Goal: Transaction & Acquisition: Purchase product/service

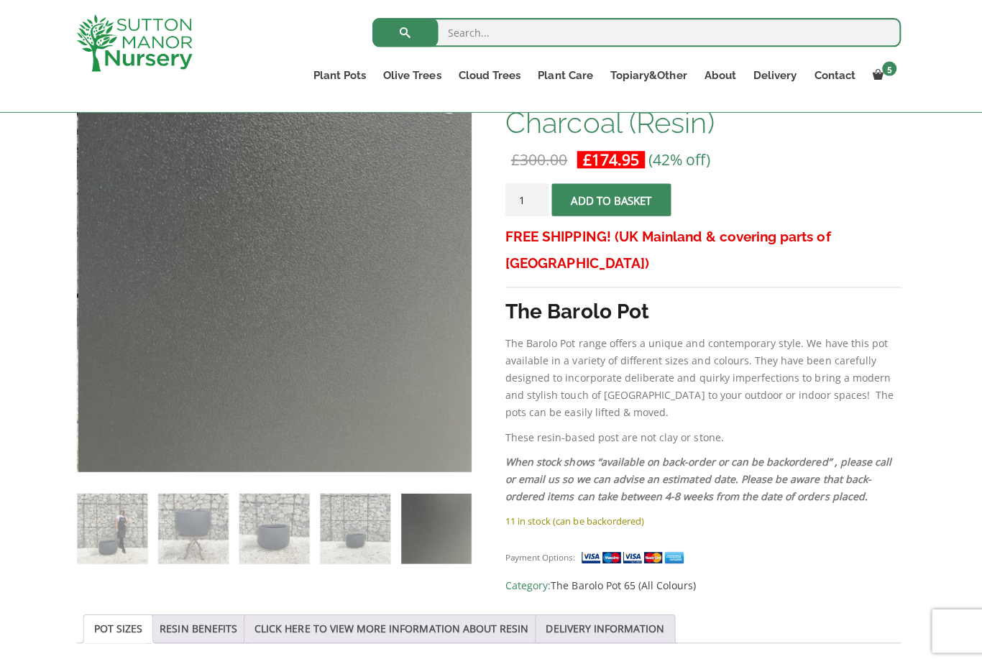
scroll to position [253, 0]
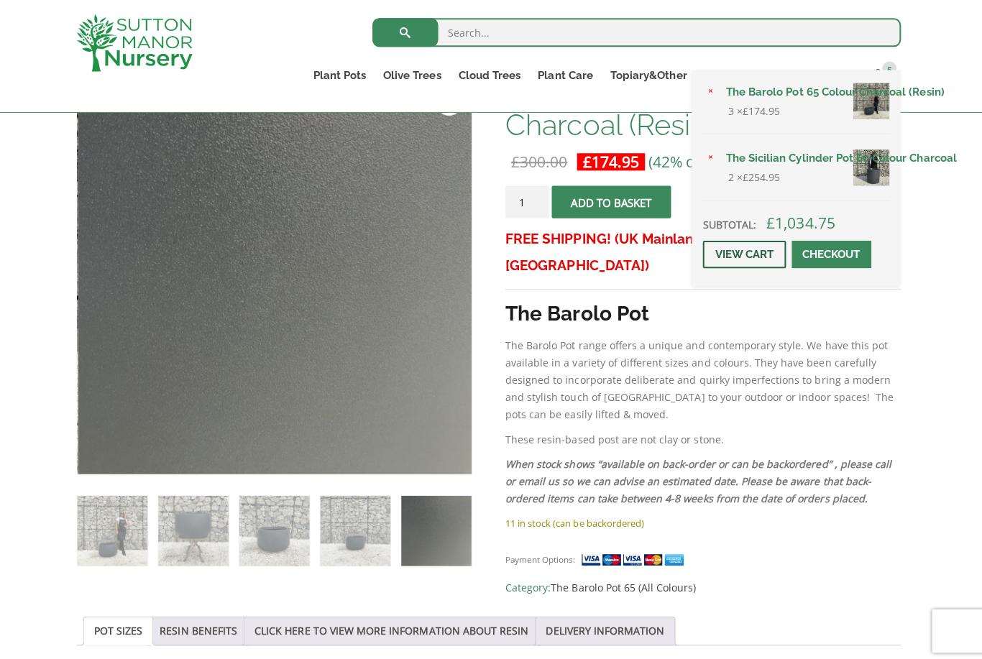
click at [734, 267] on link "View cart" at bounding box center [745, 252] width 83 height 27
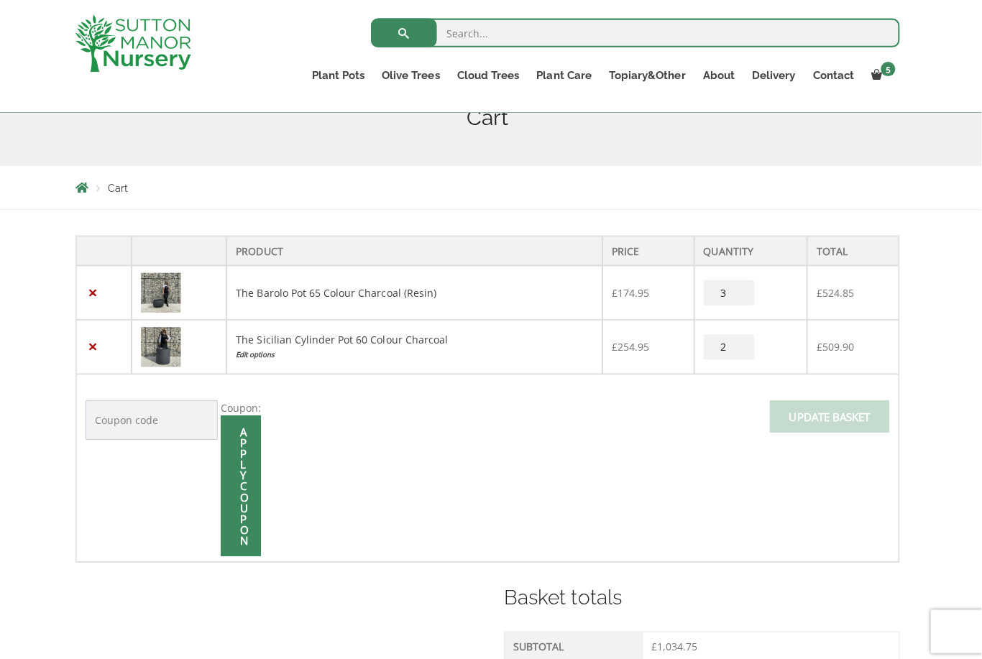
scroll to position [194, 0]
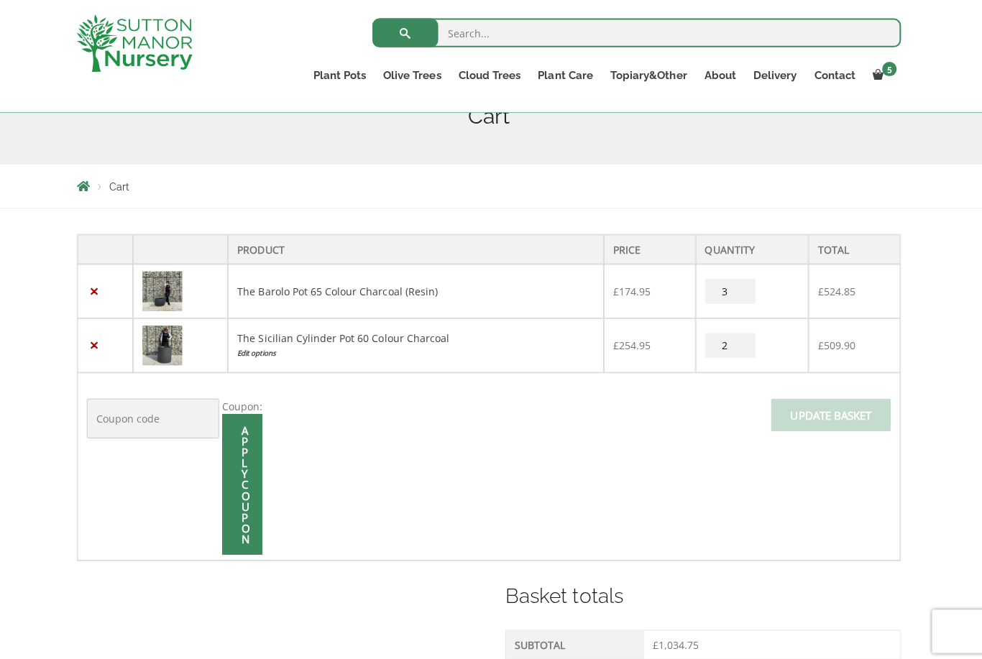
click at [721, 293] on input "3" at bounding box center [731, 289] width 50 height 25
type input "2"
click at [783, 419] on input "Update basket" at bounding box center [830, 412] width 119 height 32
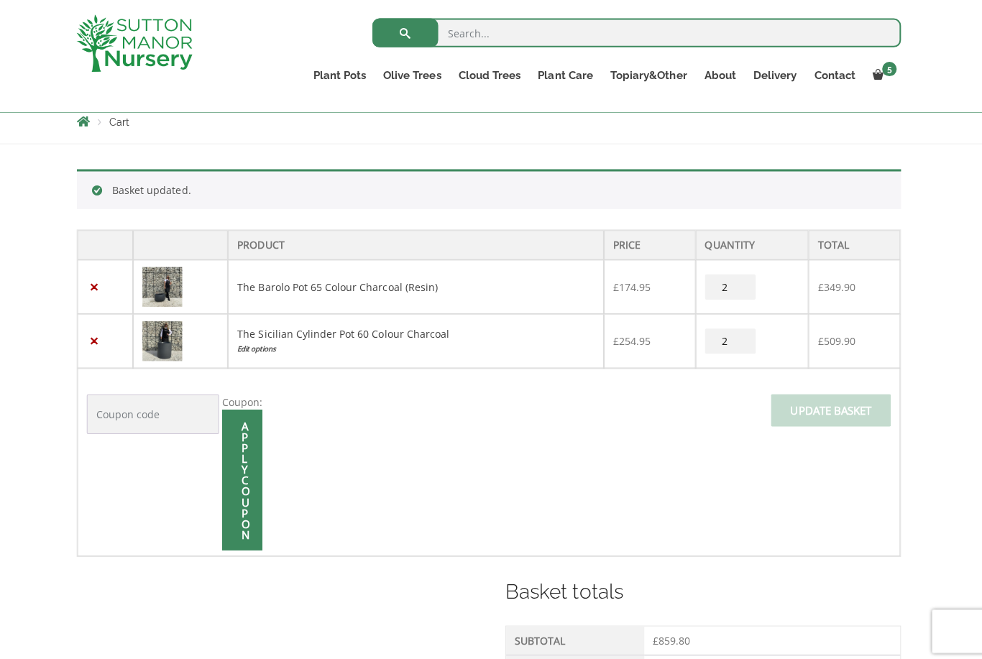
scroll to position [260, 0]
click at [100, 334] on link "×" at bounding box center [98, 336] width 15 height 15
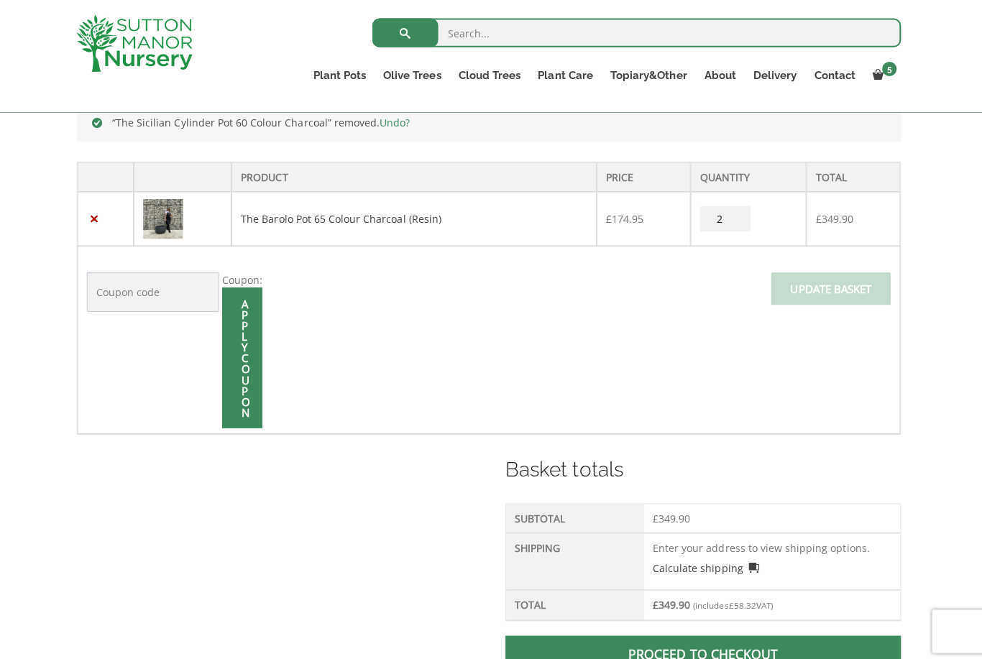
scroll to position [354, 0]
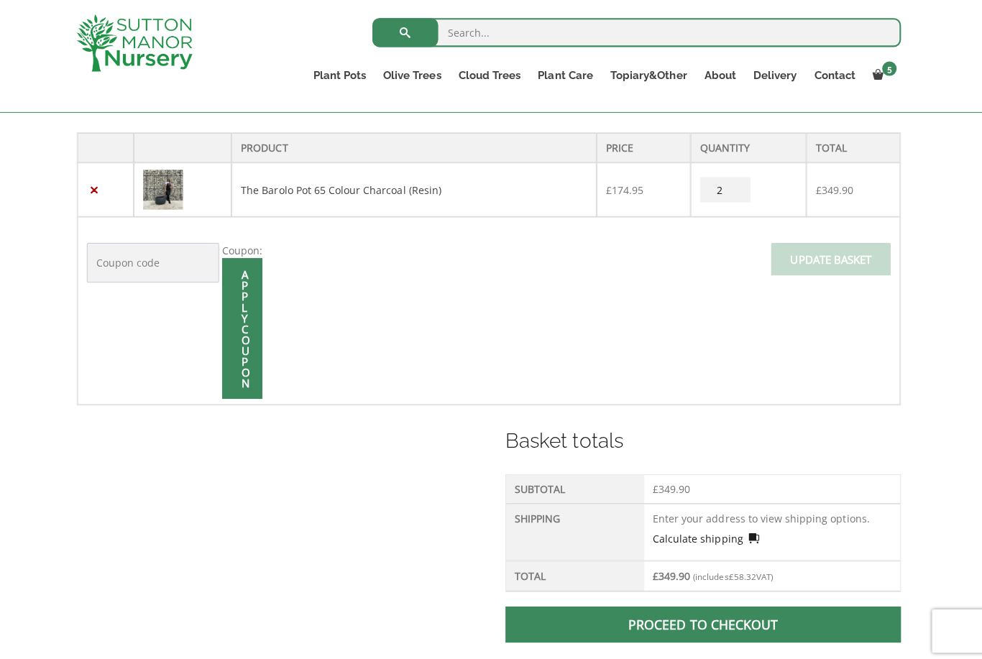
click at [720, 536] on link "Calculate shipping" at bounding box center [707, 535] width 106 height 15
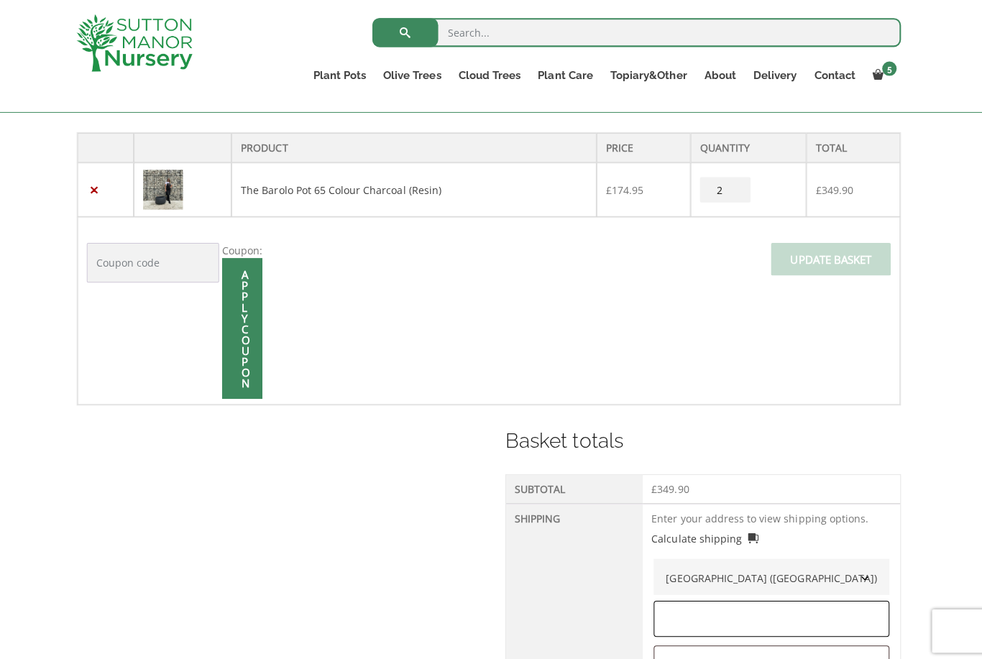
click at [712, 609] on input "text" at bounding box center [772, 615] width 234 height 36
click at [674, 658] on input "text" at bounding box center [772, 660] width 234 height 36
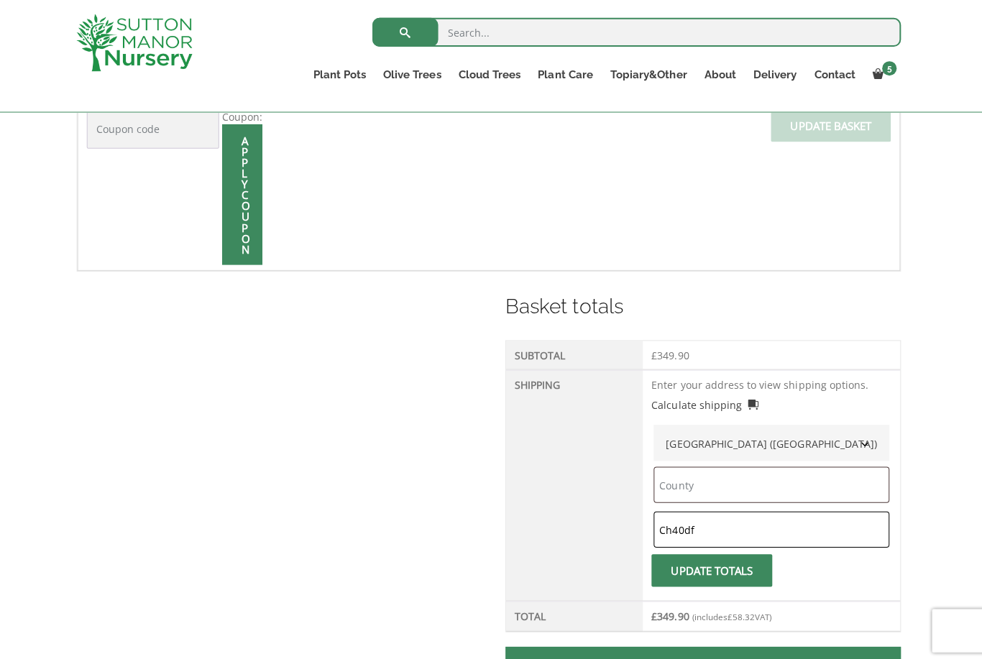
scroll to position [489, 0]
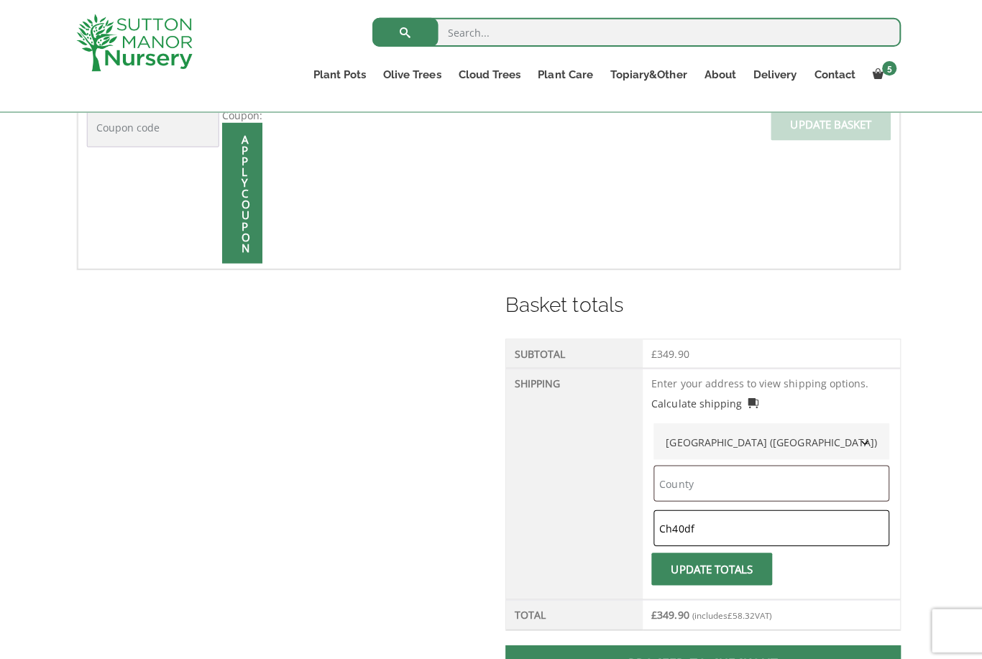
type input "Ch40df"
click at [713, 566] on span "submit" at bounding box center [713, 566] width 0 height 0
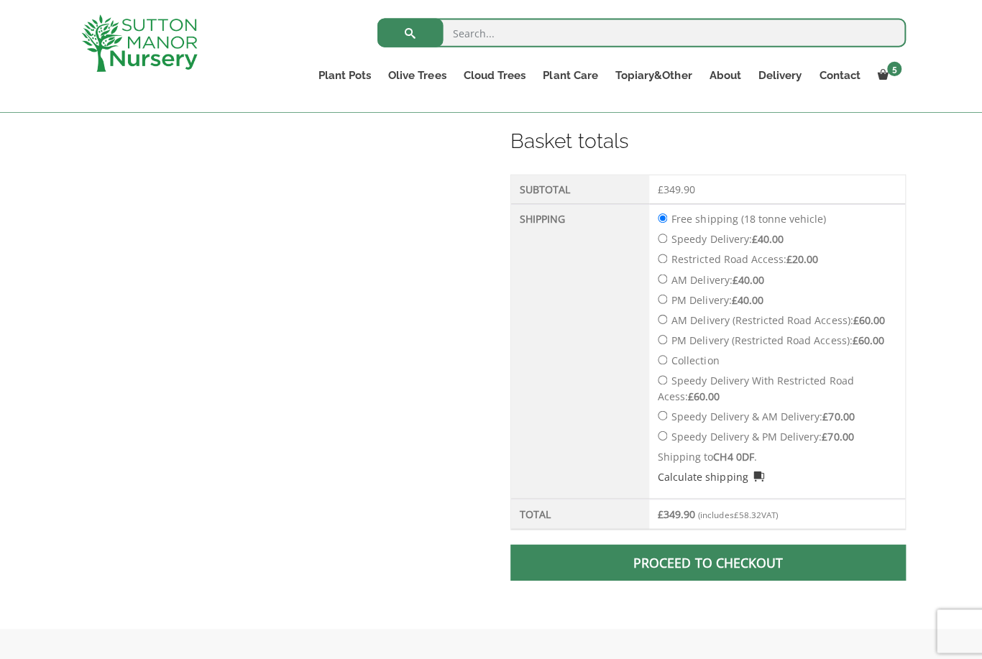
scroll to position [653, 0]
click at [804, 564] on link "Proceed to checkout" at bounding box center [703, 559] width 393 height 36
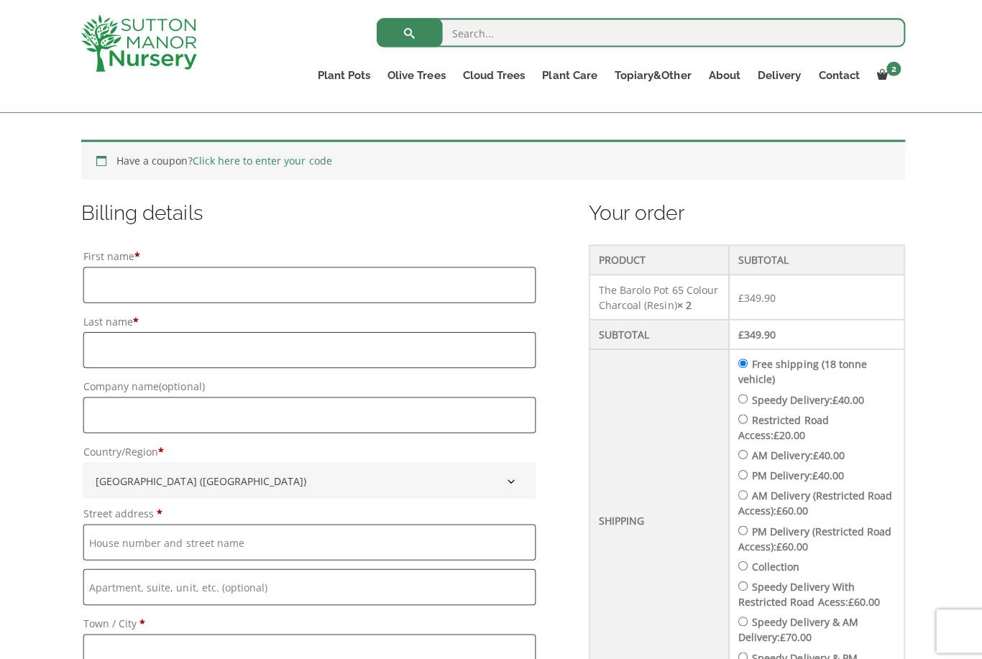
scroll to position [288, 0]
click at [104, 283] on input "First name *" at bounding box center [308, 283] width 450 height 36
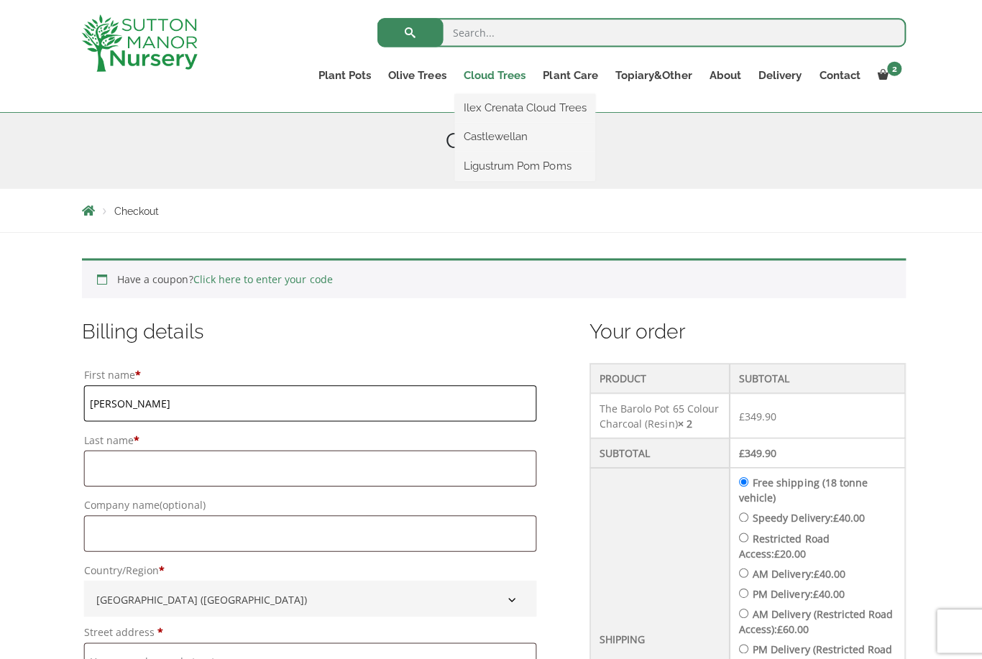
scroll to position [0, 0]
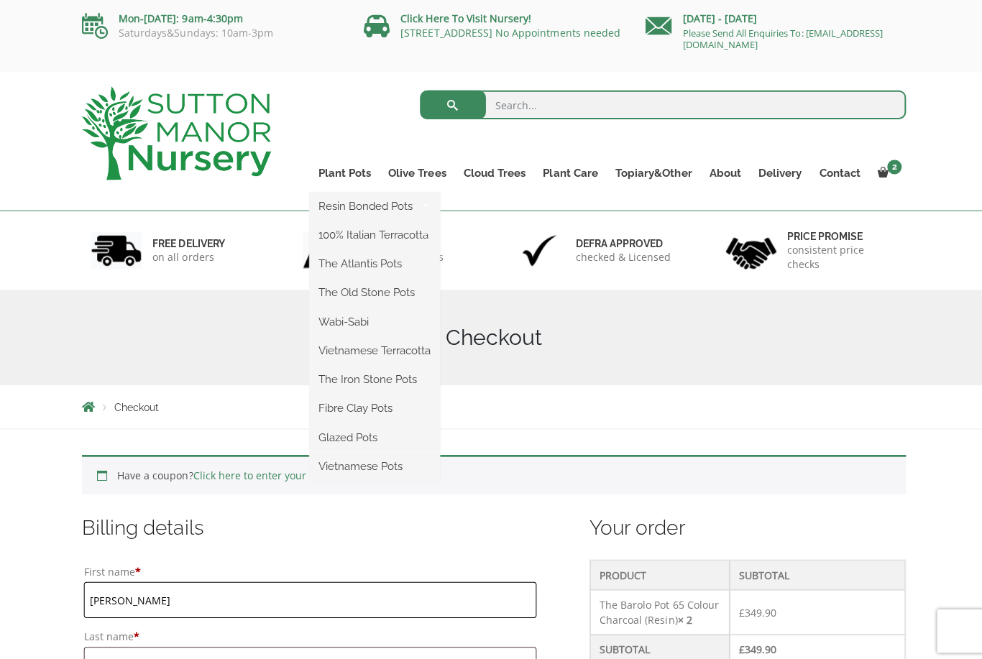
type input "Scott"
click at [413, 191] on ul "Resin Bonded Pots The Amalfi Pots The Milan Pots The Capri Pots The Brunello Po…" at bounding box center [372, 335] width 129 height 288
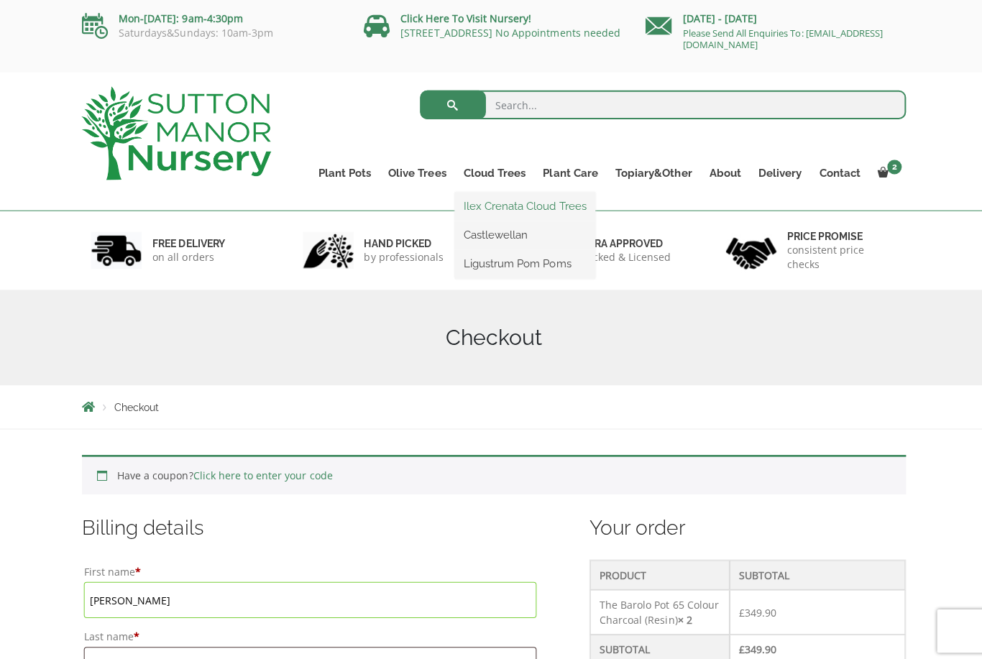
click at [492, 200] on link "Ilex Crenata Cloud Trees" at bounding box center [521, 205] width 139 height 22
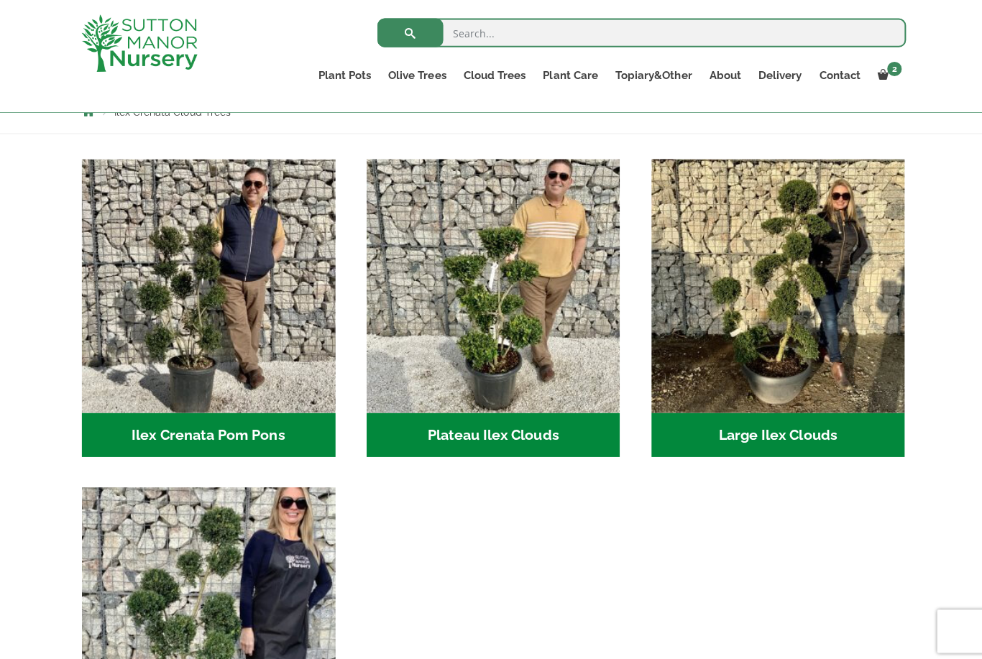
scroll to position [270, 0]
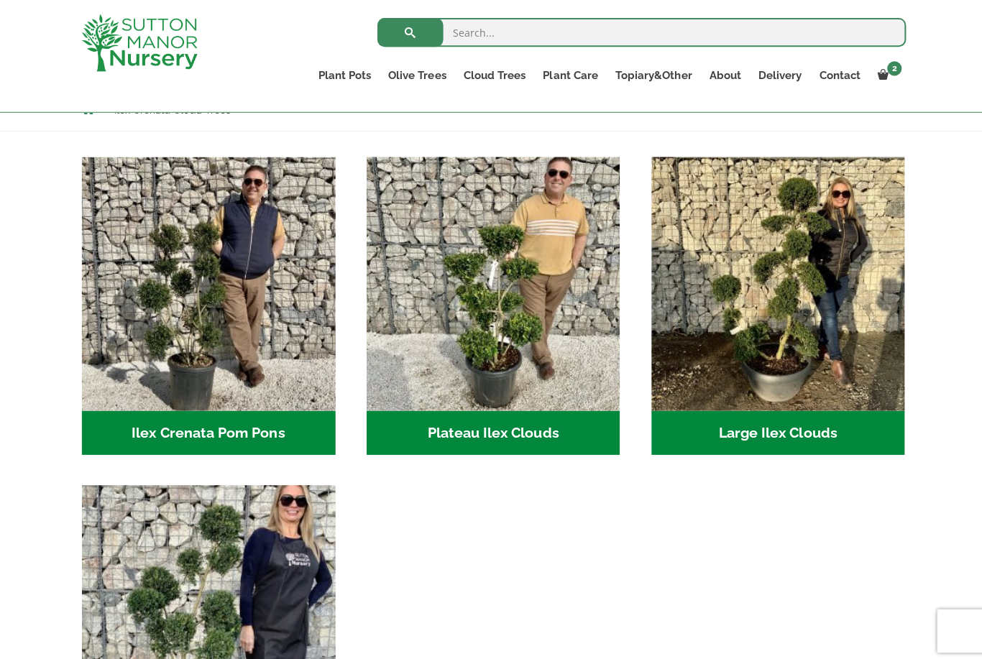
click at [463, 430] on h2 "Plateau Ilex Clouds (6)" at bounding box center [490, 430] width 252 height 45
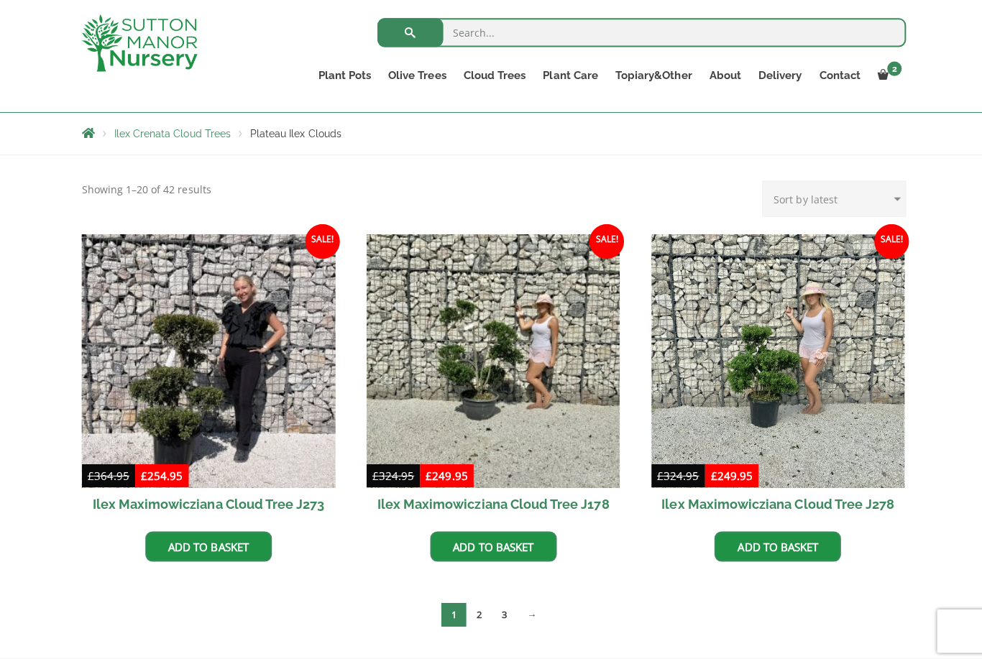
scroll to position [265, 0]
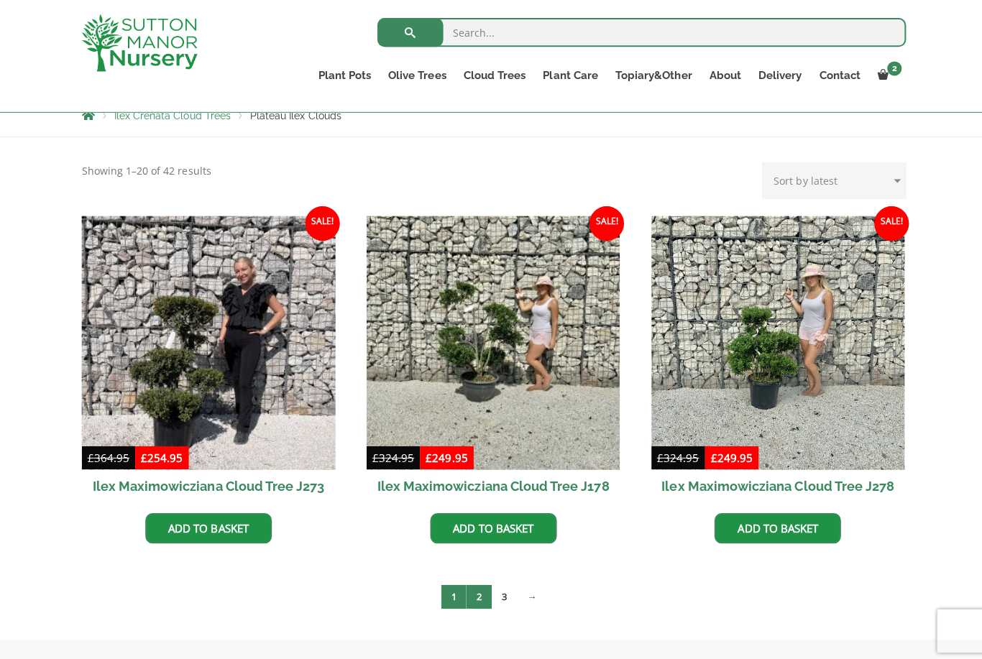
click at [472, 590] on link "2" at bounding box center [476, 594] width 25 height 24
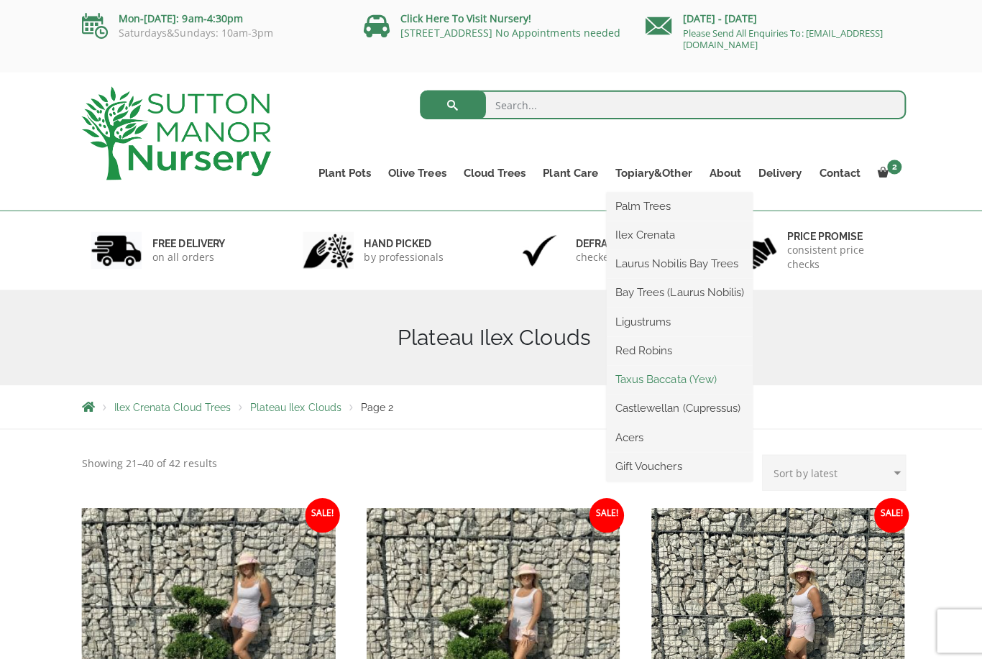
click at [655, 378] on link "Taxus Baccata (Yew)" at bounding box center [675, 378] width 145 height 22
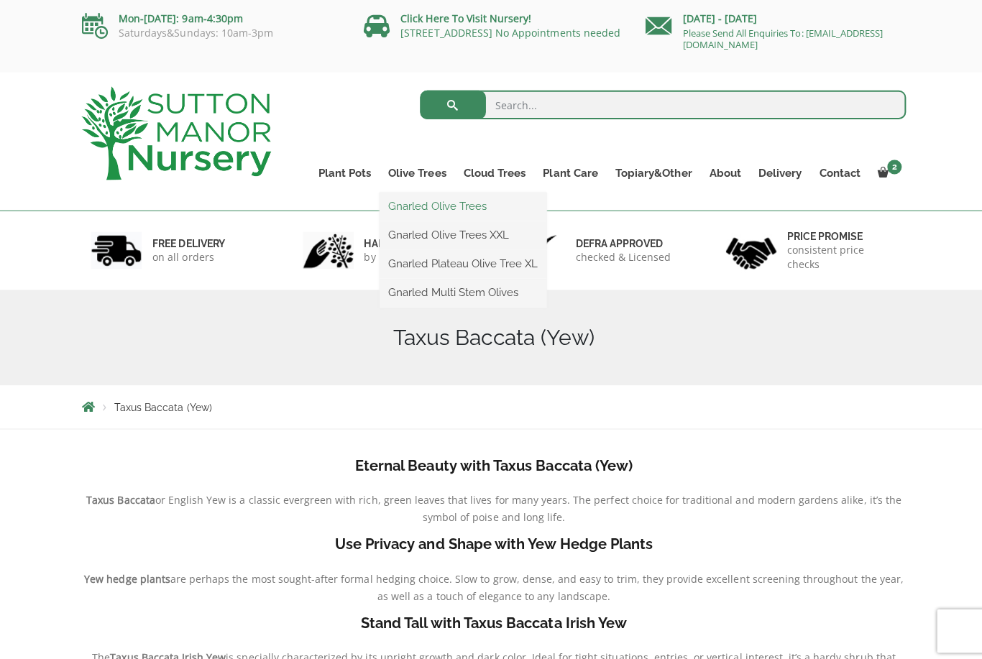
click at [415, 203] on link "Gnarled Olive Trees" at bounding box center [460, 205] width 166 height 22
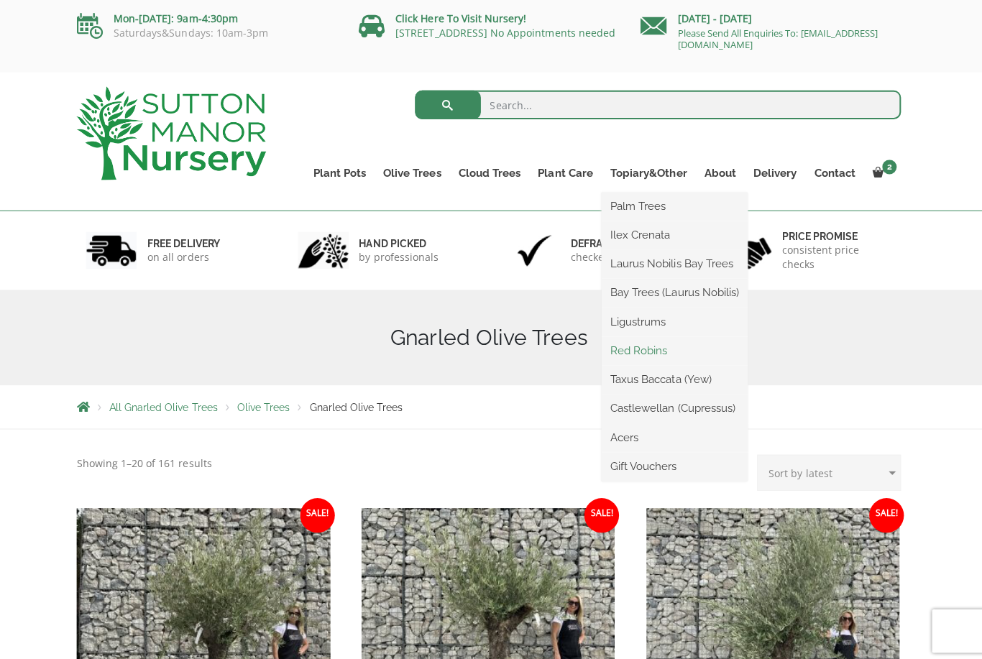
click at [658, 349] on link "Red Robins" at bounding box center [675, 349] width 145 height 22
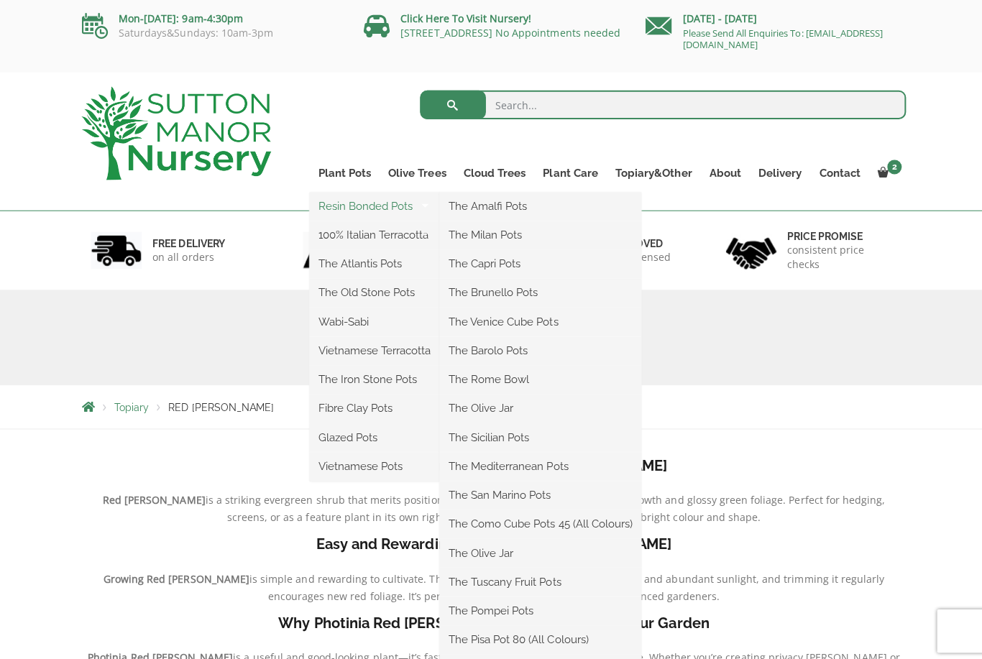
click at [389, 208] on link "Resin Bonded Pots" at bounding box center [372, 205] width 129 height 22
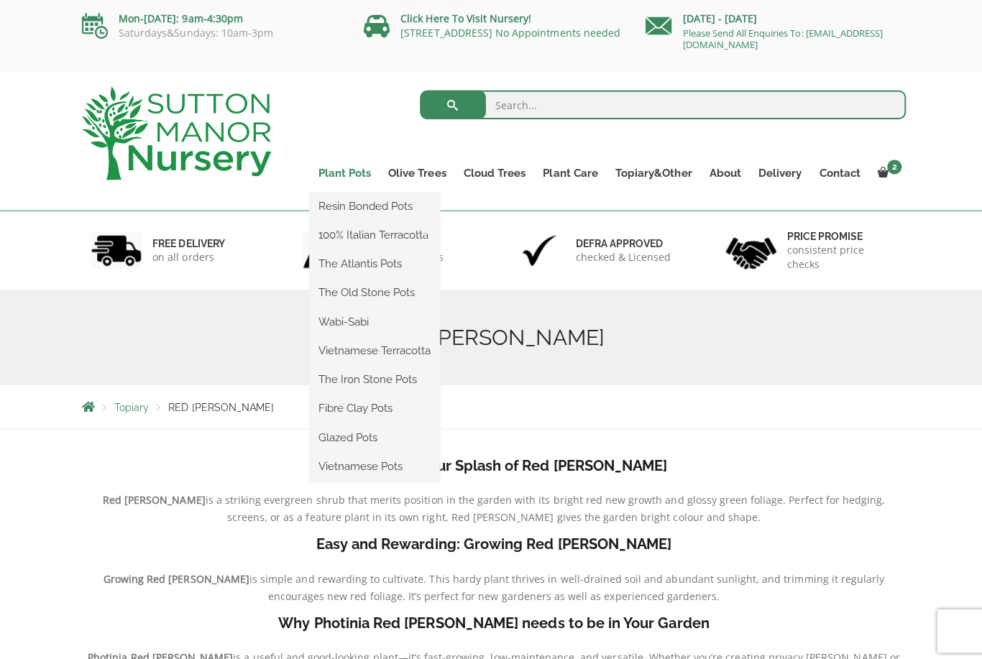
click at [334, 172] on link "Plant Pots" at bounding box center [343, 172] width 70 height 20
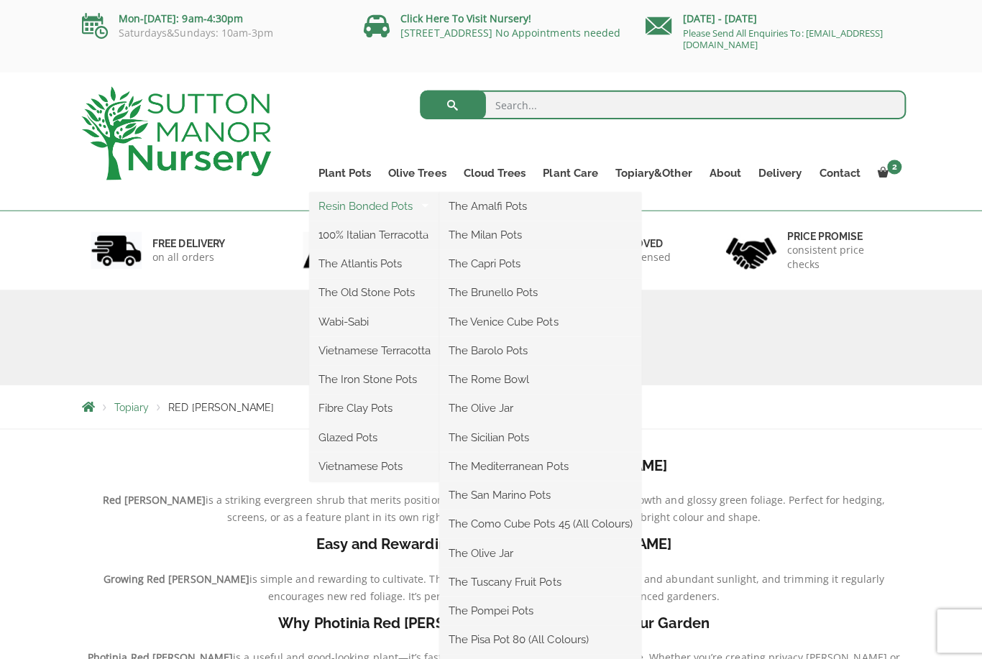
click at [330, 201] on link "Resin Bonded Pots" at bounding box center [372, 205] width 129 height 22
click at [344, 207] on link "Resin Bonded Pots" at bounding box center [372, 205] width 129 height 22
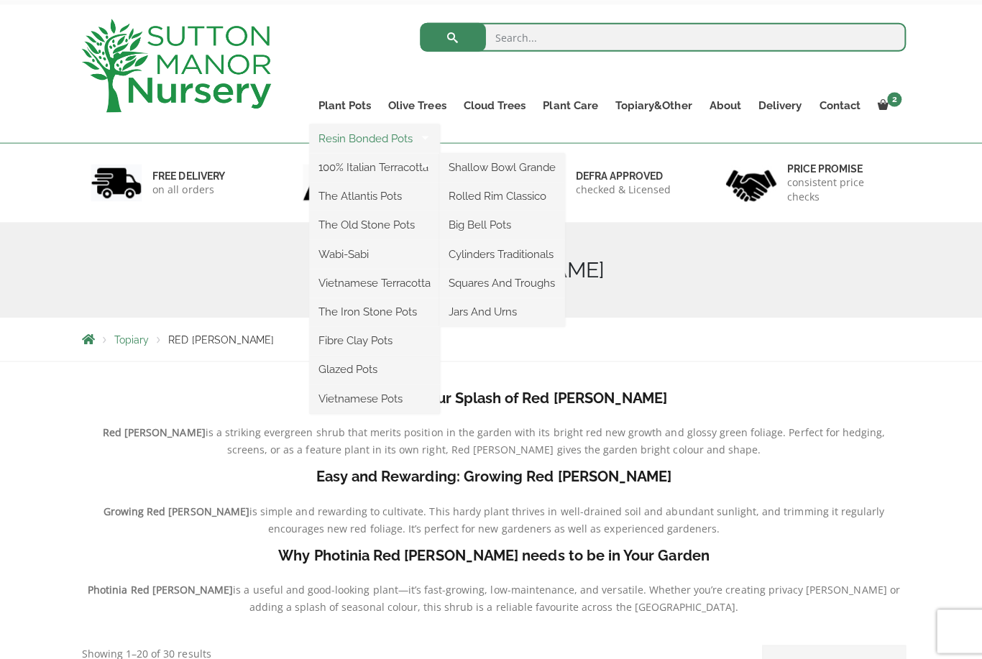
scroll to position [70, 0]
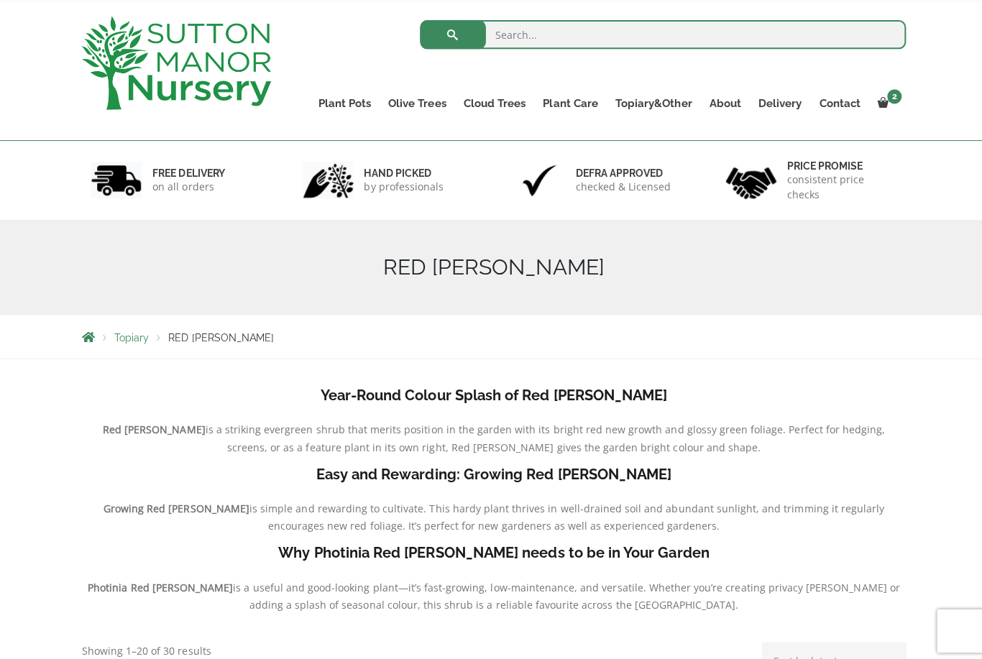
click at [353, 132] on div "Search for: Plant Pots Resin Bonded Pots The Amalfi Pots The Milan Pots The Cap…" at bounding box center [596, 70] width 631 height 137
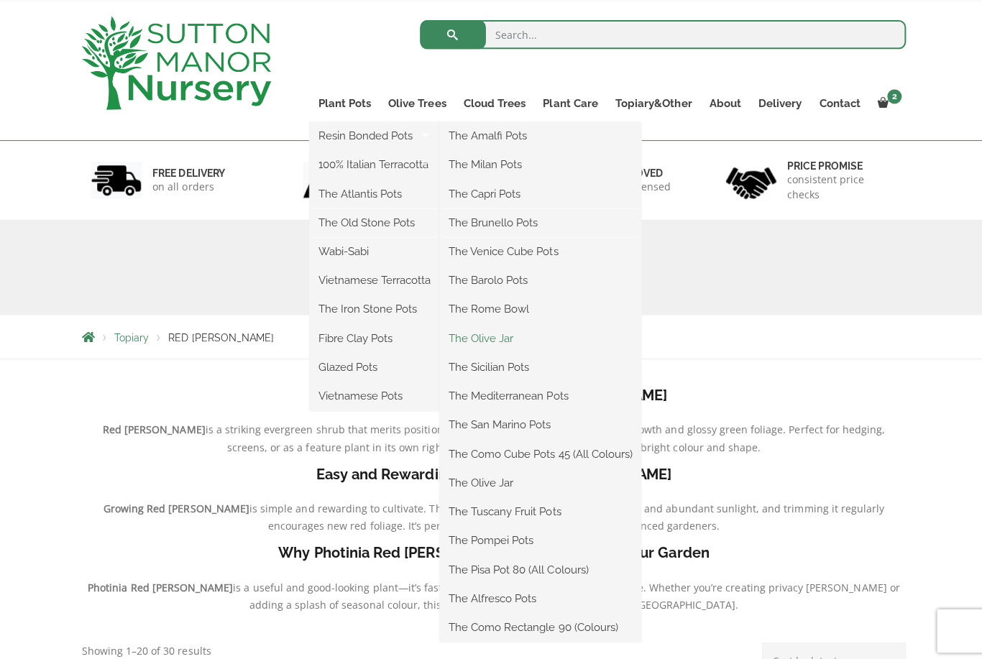
click at [469, 336] on link "The Olive Jar" at bounding box center [537, 337] width 201 height 22
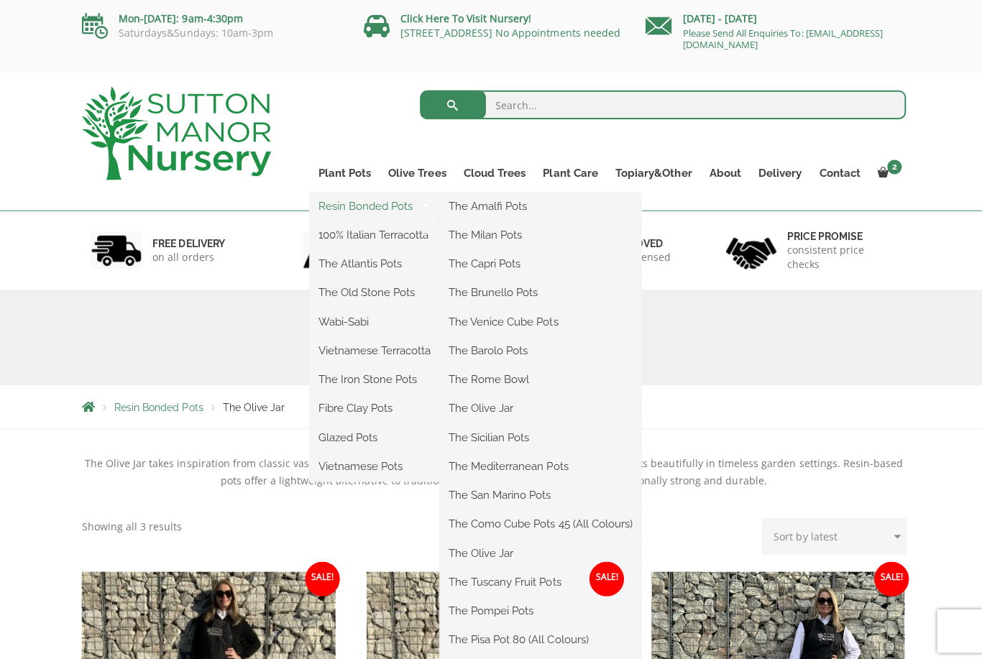
click at [356, 212] on link "Resin Bonded Pots" at bounding box center [372, 205] width 129 height 22
click at [480, 578] on link "The Tuscany Fruit Pots" at bounding box center [537, 579] width 201 height 22
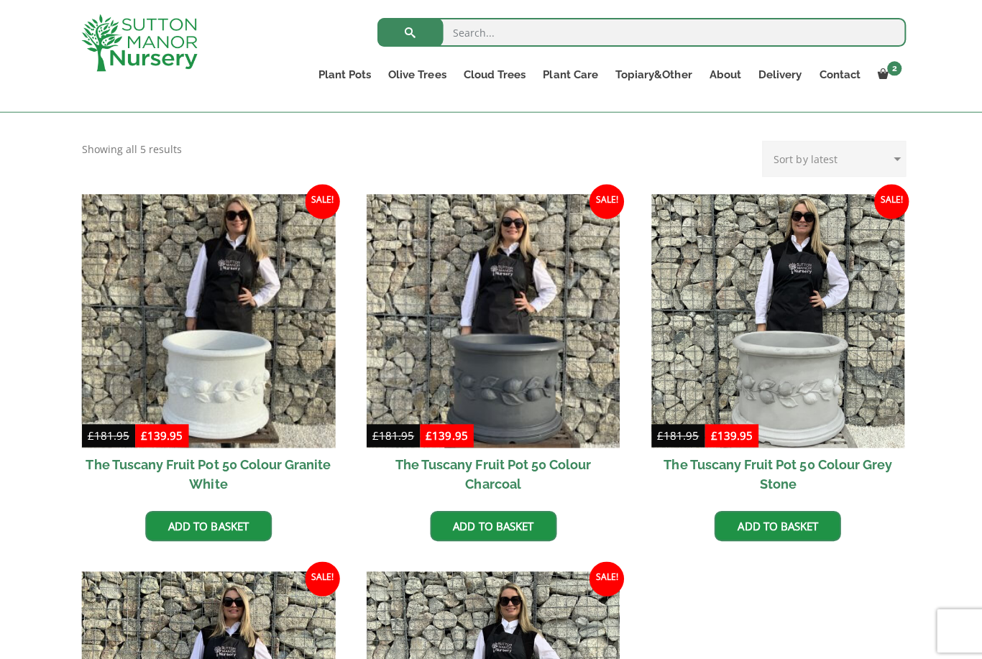
scroll to position [350, 0]
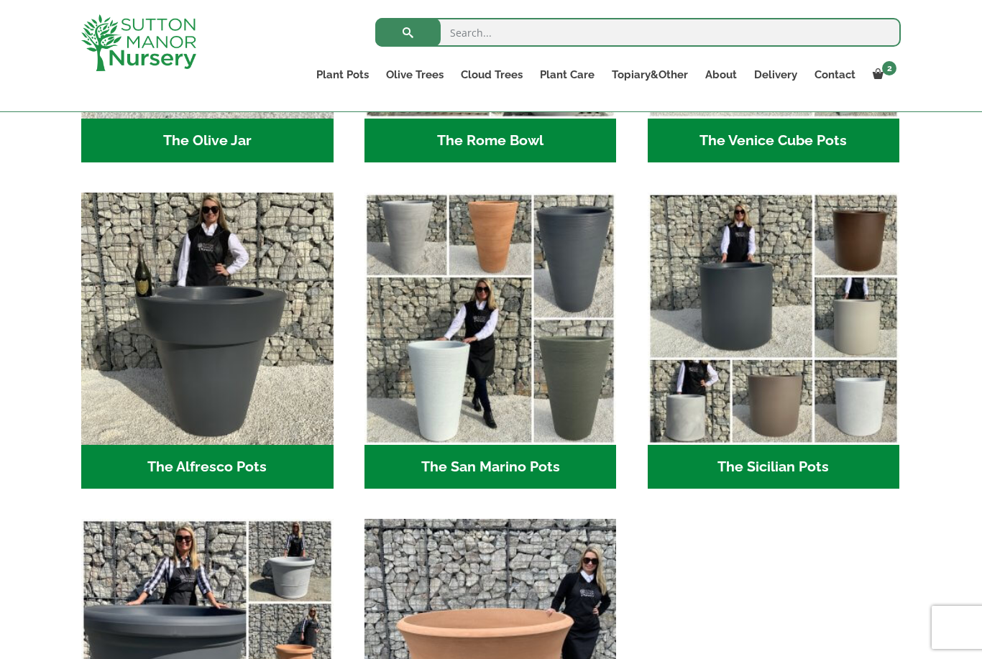
scroll to position [1618, 0]
click at [849, 453] on h2 "The Sicilian Pots (18)" at bounding box center [774, 468] width 252 height 45
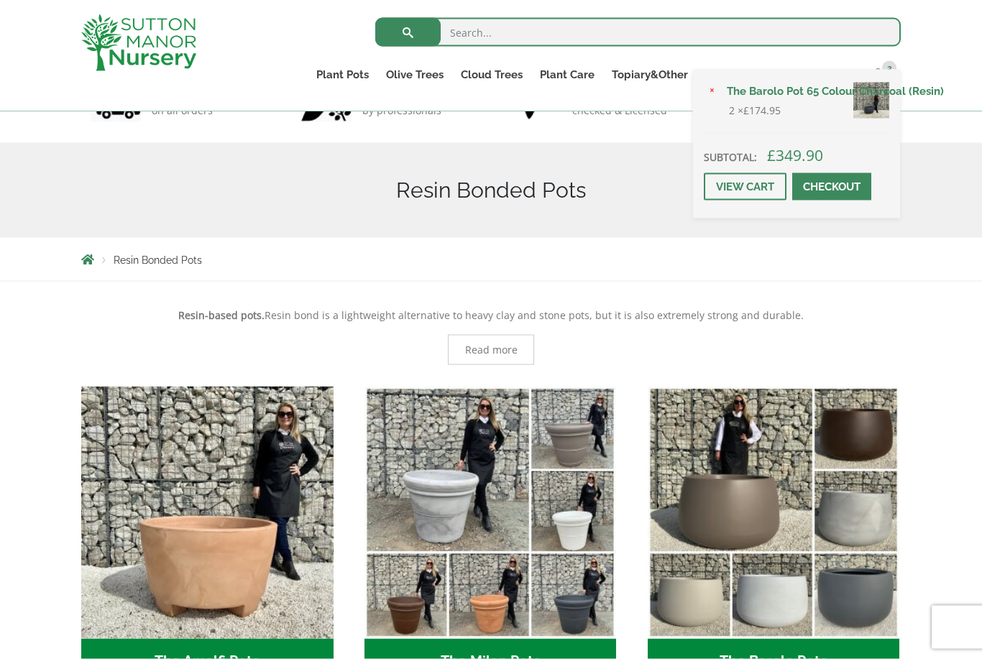
scroll to position [120, 0]
click at [762, 119] on span "2 × £ 174.95" at bounding box center [755, 110] width 52 height 17
click at [781, 102] on link "The Barolo Pot 65 Colour Charcoal (Resin)" at bounding box center [803, 92] width 171 height 22
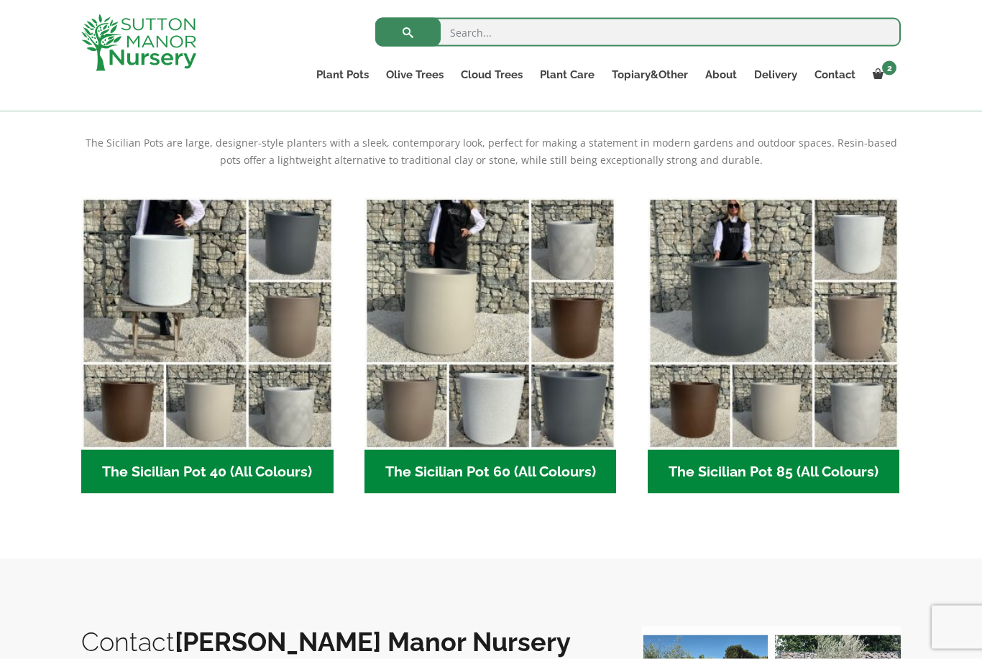
scroll to position [293, 0]
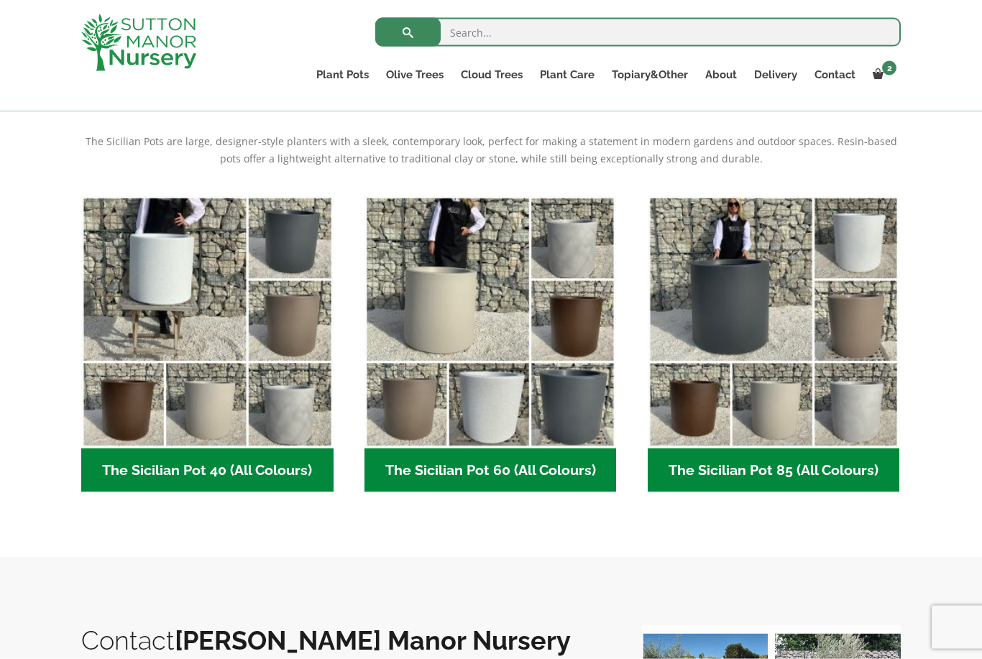
click at [473, 476] on h2 "The Sicilian Pot 60 (All Colours) (6)" at bounding box center [490, 471] width 252 height 45
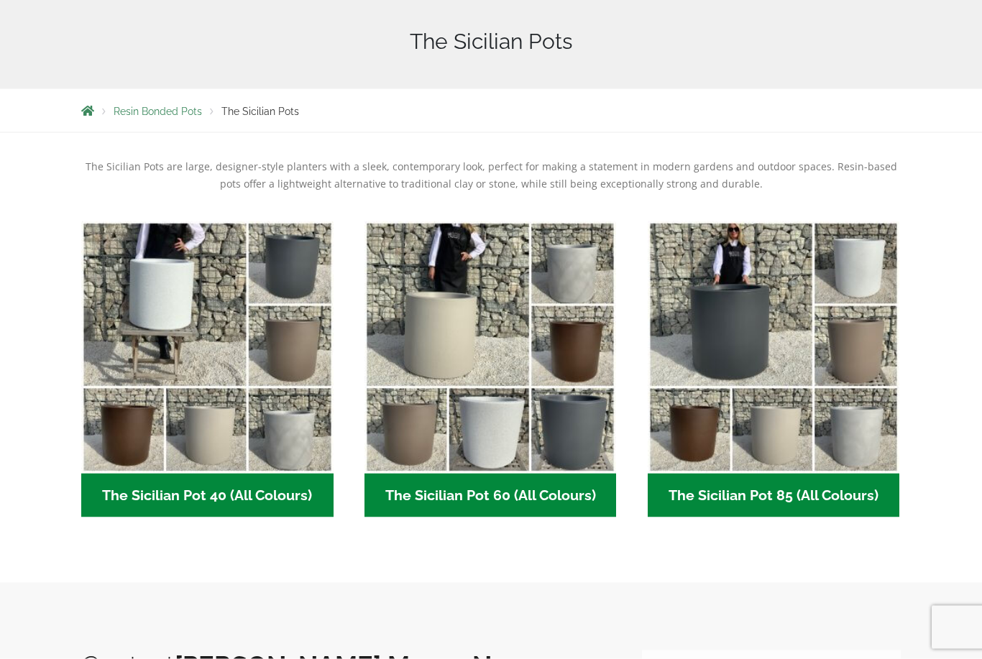
scroll to position [340, 0]
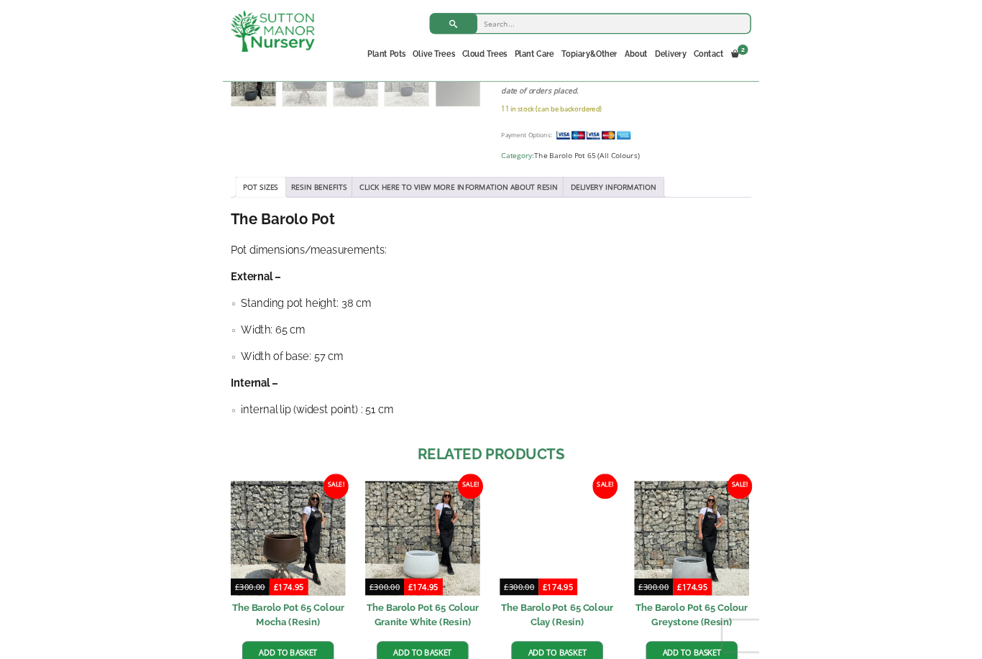
scroll to position [738, 0]
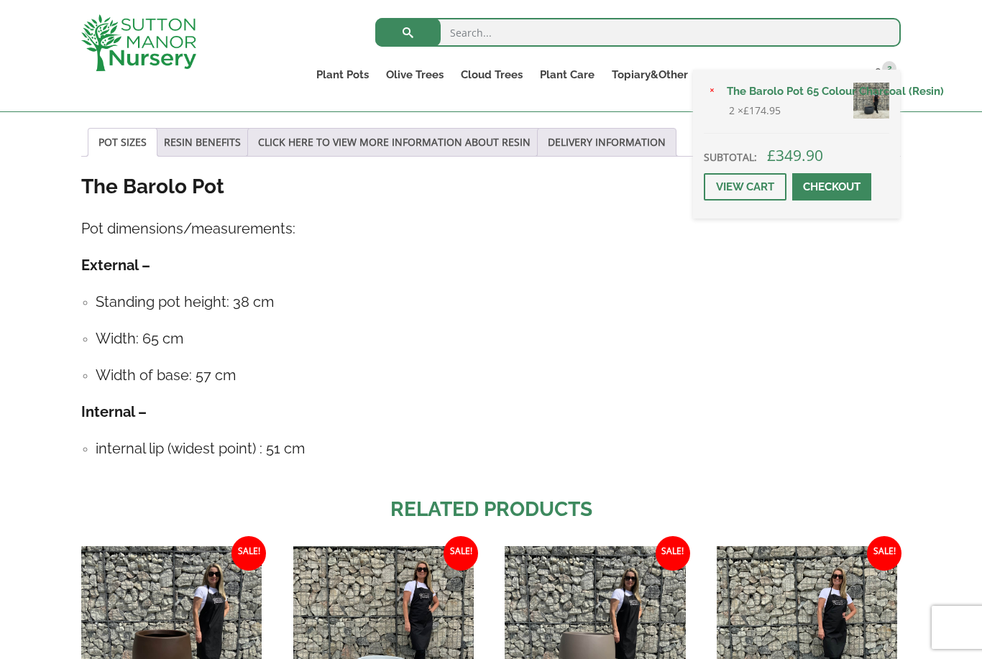
click at [832, 187] on span at bounding box center [832, 187] width 0 height 0
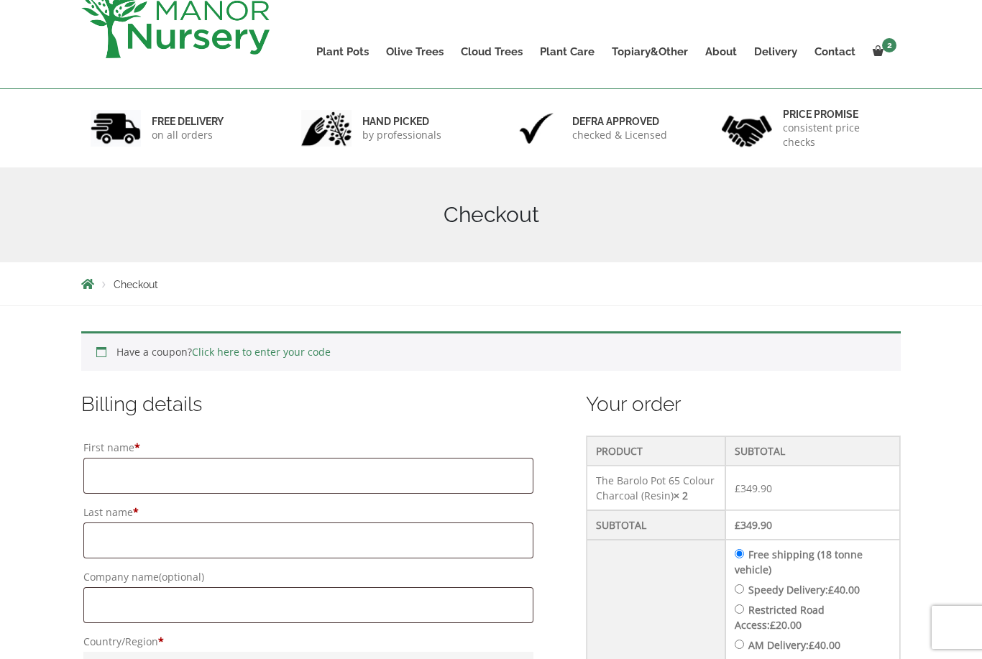
scroll to position [175, 0]
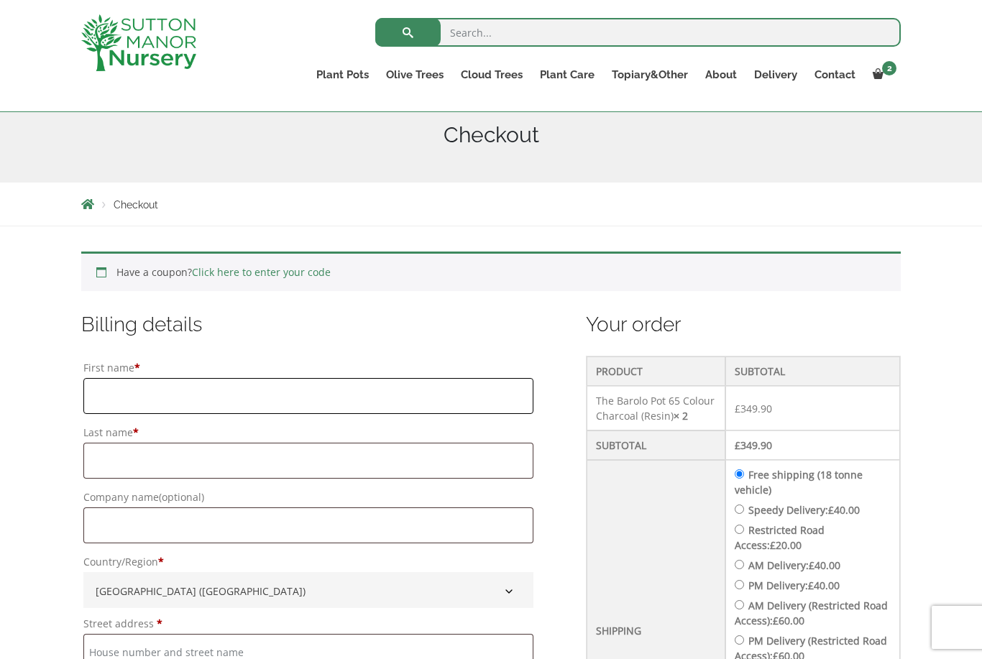
click at [86, 400] on input "First name *" at bounding box center [308, 396] width 450 height 36
type input "[PERSON_NAME]"
click at [116, 451] on input "Last name *" at bounding box center [308, 461] width 450 height 36
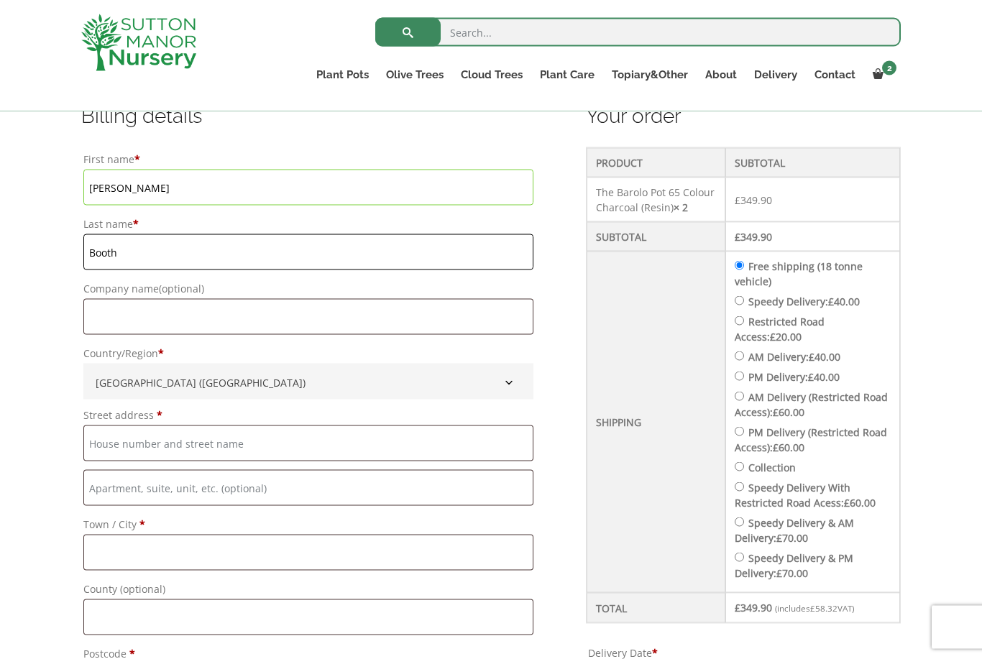
scroll to position [383, 0]
type input "Booth"
click at [131, 322] on input "Company name (optional)" at bounding box center [308, 317] width 450 height 36
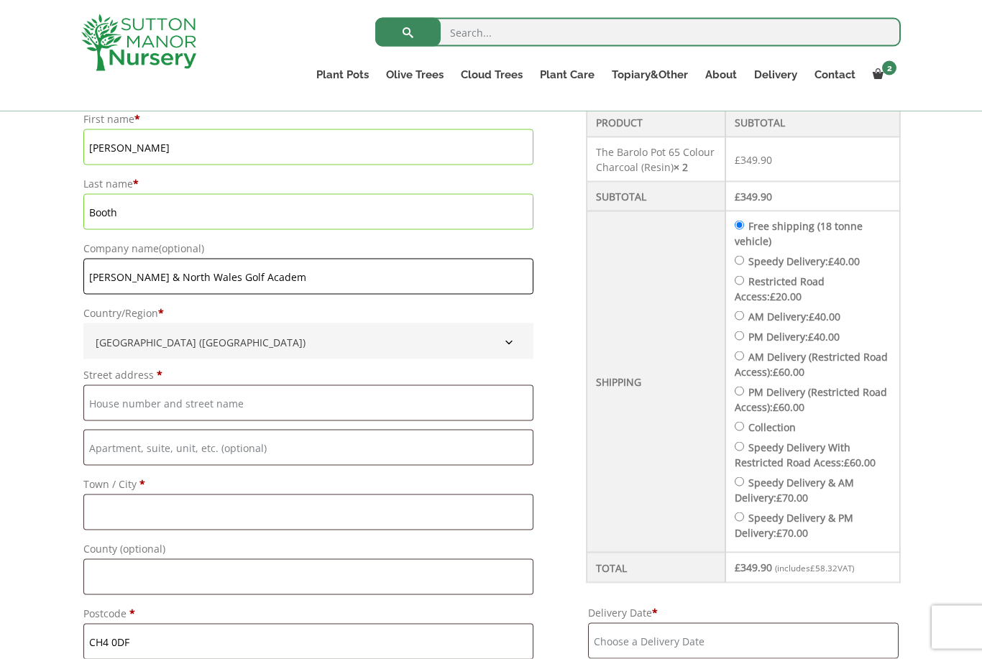
scroll to position [424, 0]
type input "C"
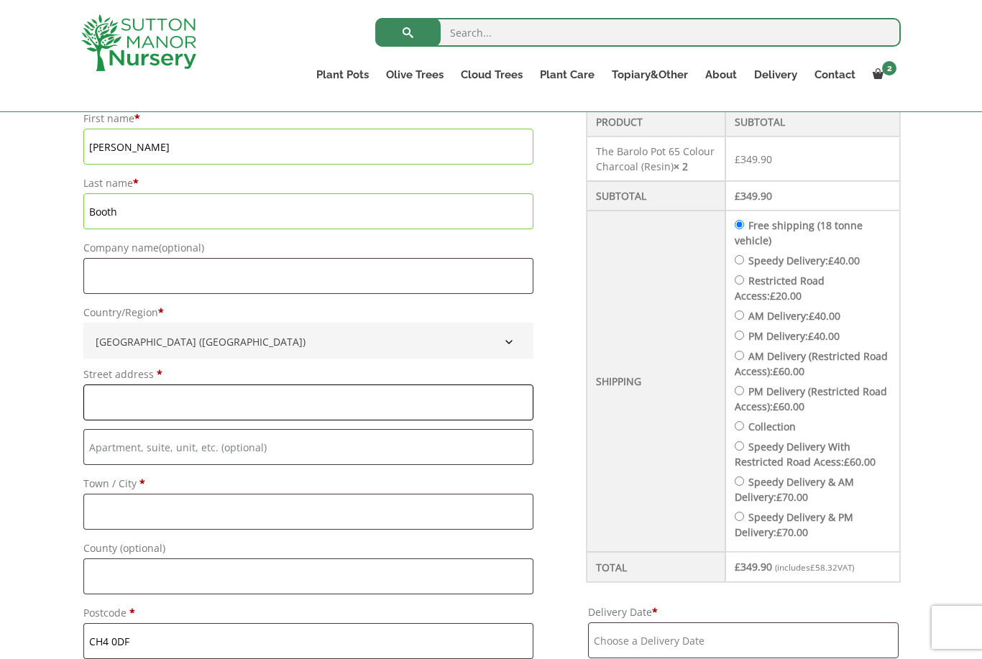
click at [109, 401] on input "Street address *" at bounding box center [308, 403] width 450 height 36
type input "15 Earlsway"
click at [115, 515] on input "Town / City *" at bounding box center [308, 512] width 450 height 36
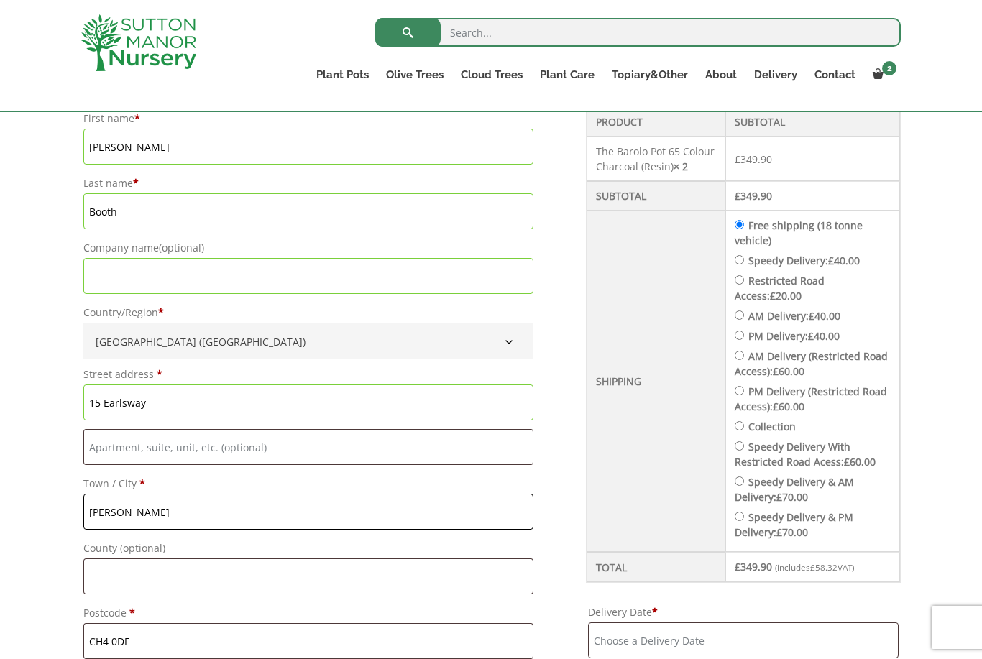
type input "[PERSON_NAME]"
click at [109, 579] on input "County (optional)" at bounding box center [308, 577] width 450 height 36
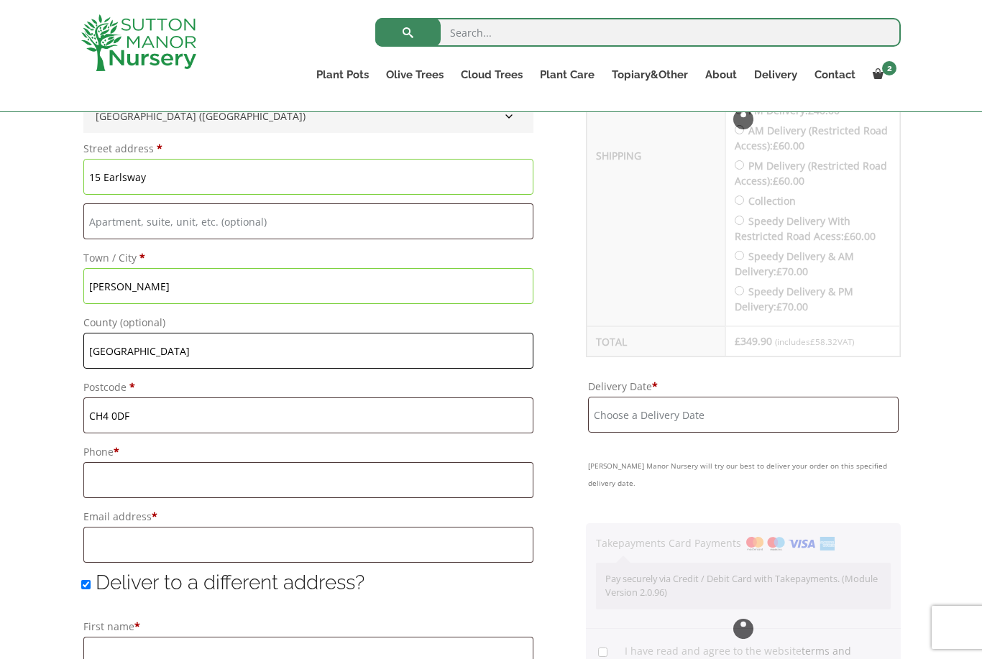
scroll to position [648, 0]
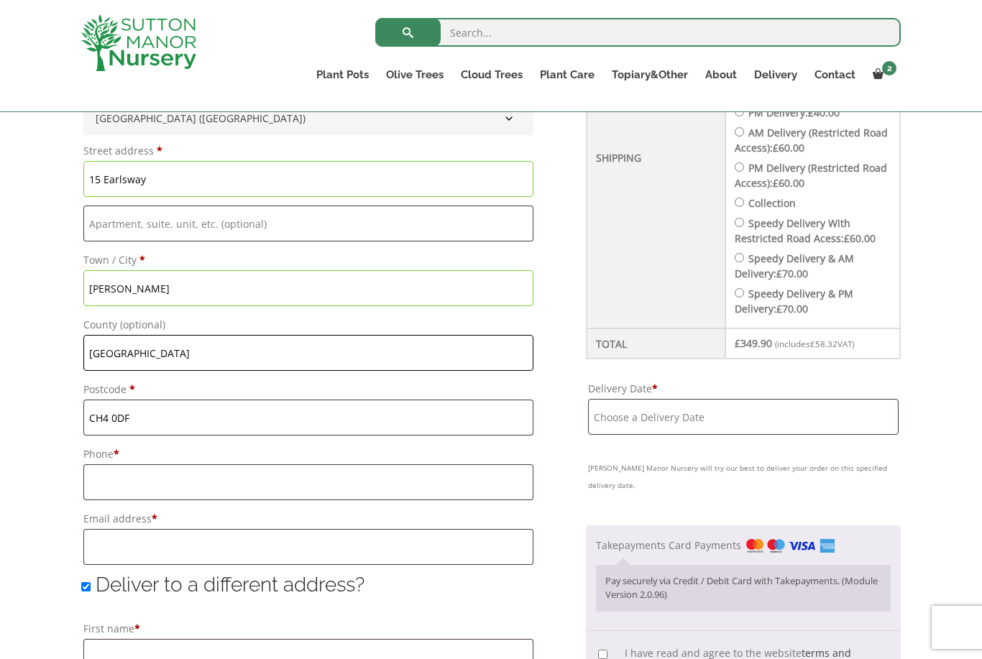
type input "[GEOGRAPHIC_DATA]"
click at [148, 427] on input "CH4 0DF" at bounding box center [308, 418] width 450 height 36
type input "CH4 8AX"
click at [124, 482] on input "Phone *" at bounding box center [308, 482] width 450 height 36
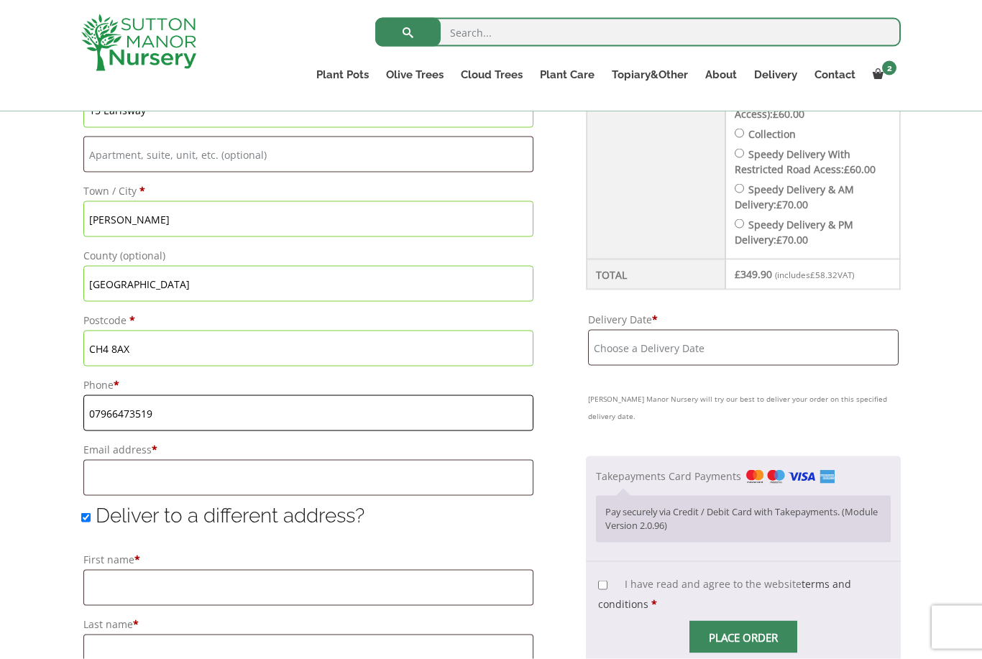
scroll to position [723, 0]
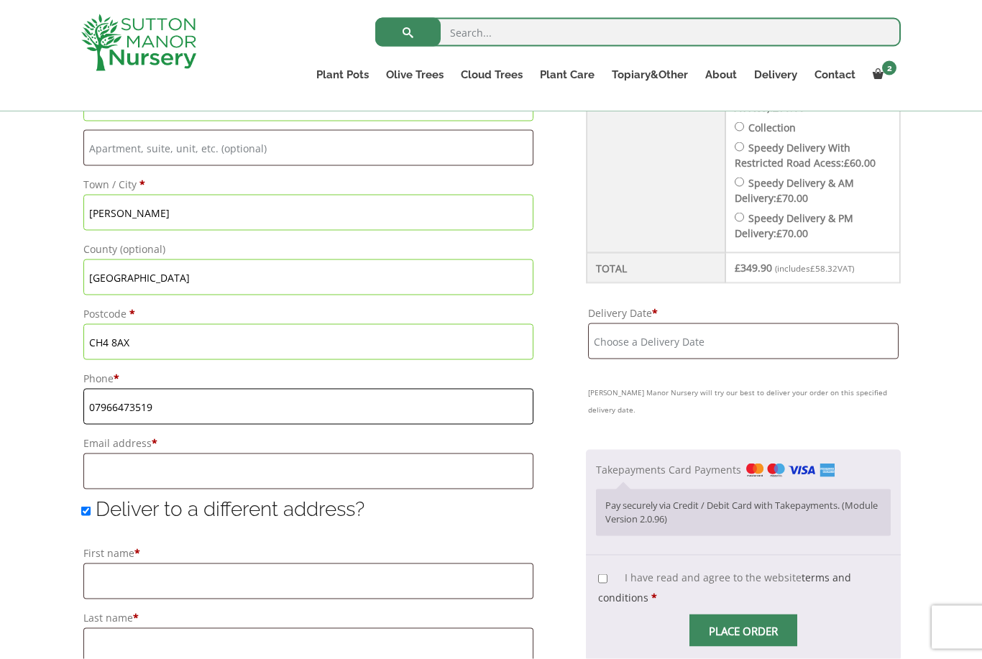
type input "07966473519"
click at [113, 473] on input "Email address *" at bounding box center [308, 472] width 450 height 36
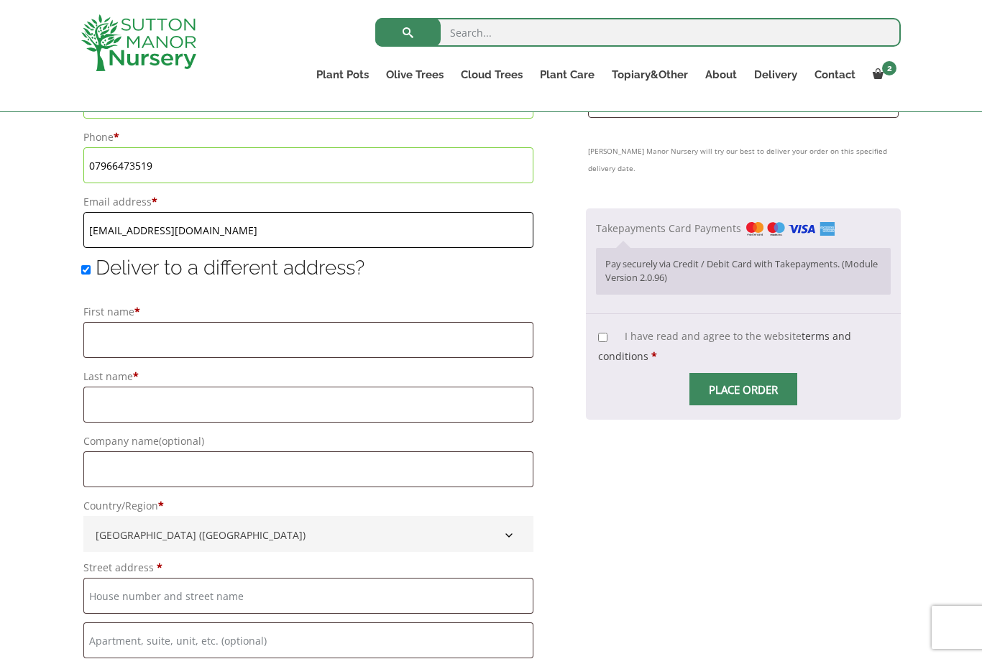
scroll to position [967, 0]
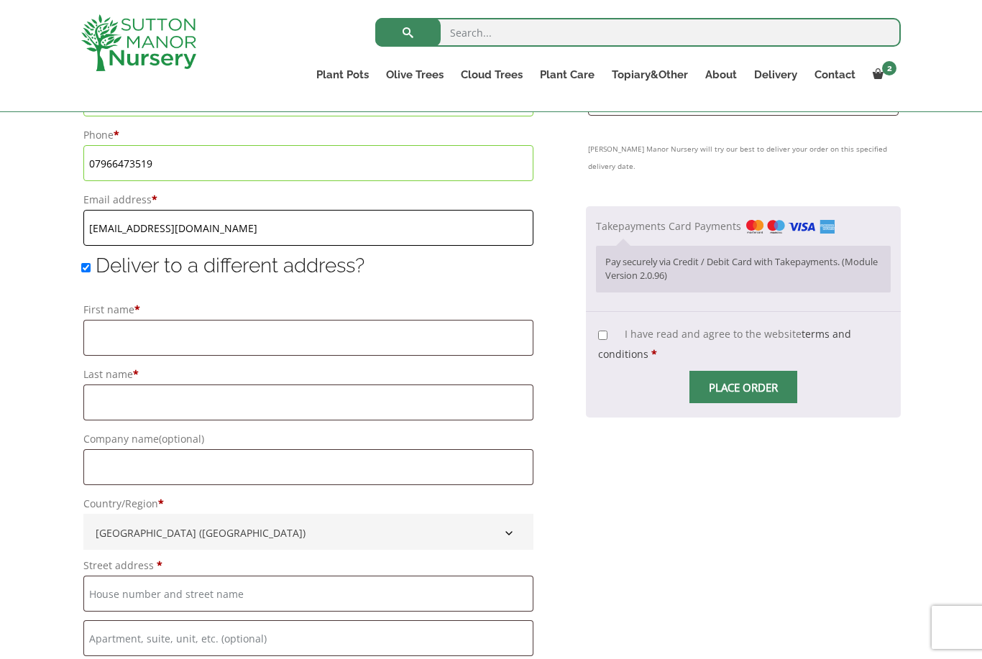
type input "[EMAIL_ADDRESS][DOMAIN_NAME]"
click at [132, 346] on input "First name *" at bounding box center [308, 338] width 450 height 36
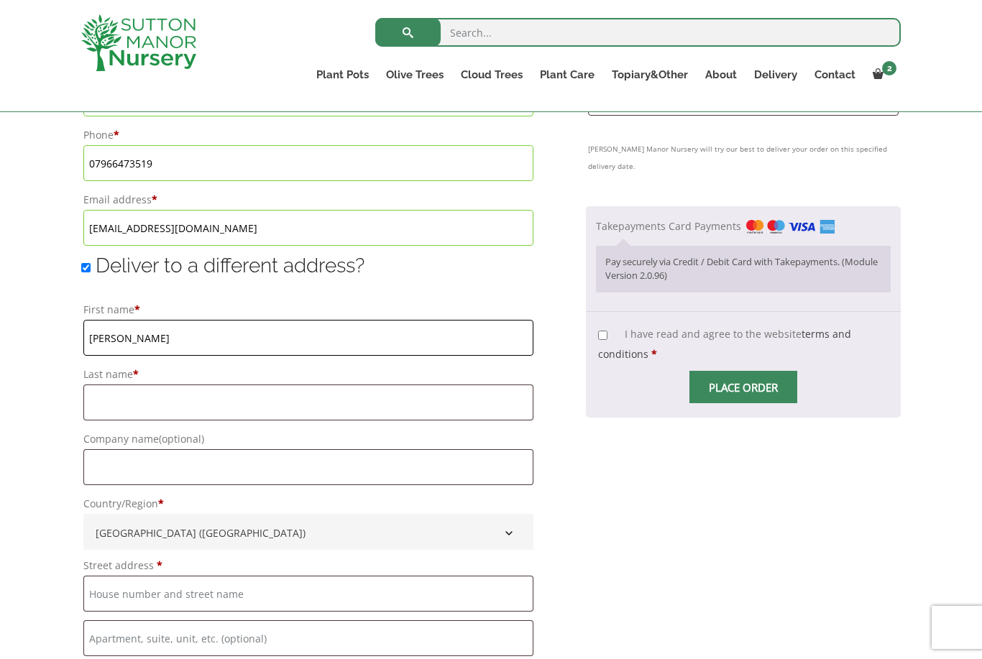
type input "Scott"
click at [121, 395] on input "Last name *" at bounding box center [308, 403] width 450 height 36
type input "Booth"
click at [98, 464] on input "Company name (optional)" at bounding box center [308, 467] width 450 height 36
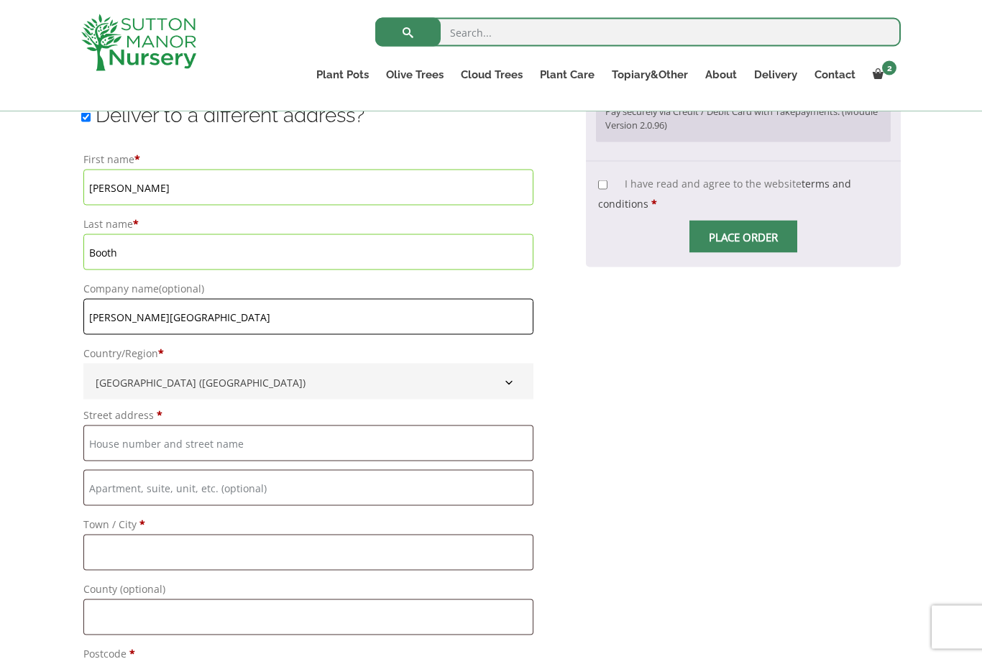
scroll to position [1118, 0]
type input "[PERSON_NAME][GEOGRAPHIC_DATA]"
click at [108, 449] on input "Street address *" at bounding box center [308, 443] width 450 height 36
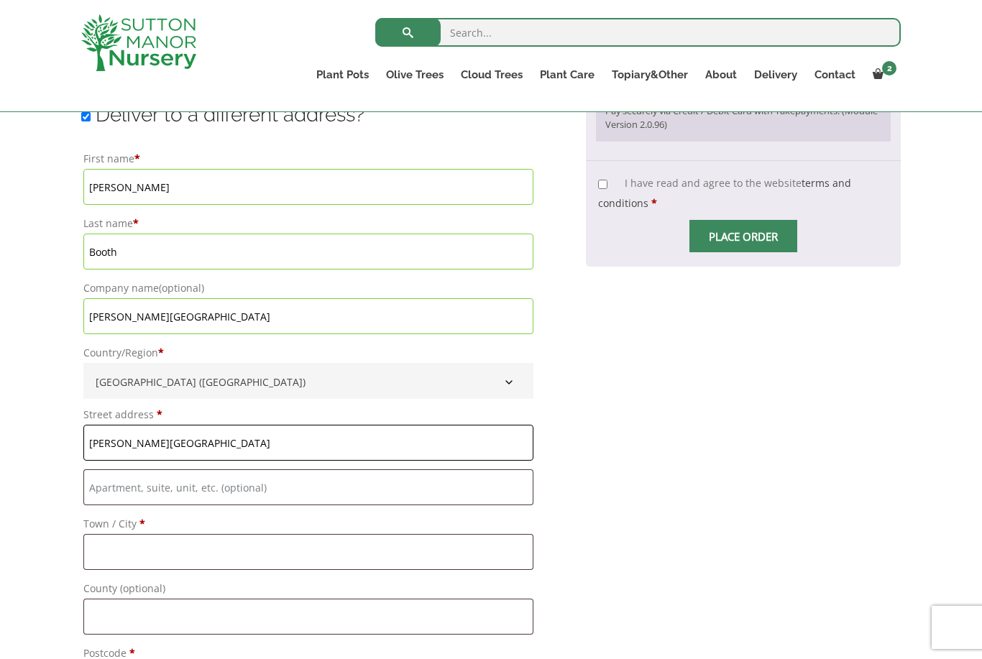
type input "[PERSON_NAME][GEOGRAPHIC_DATA]"
click at [116, 553] on input "Town / City *" at bounding box center [308, 552] width 450 height 36
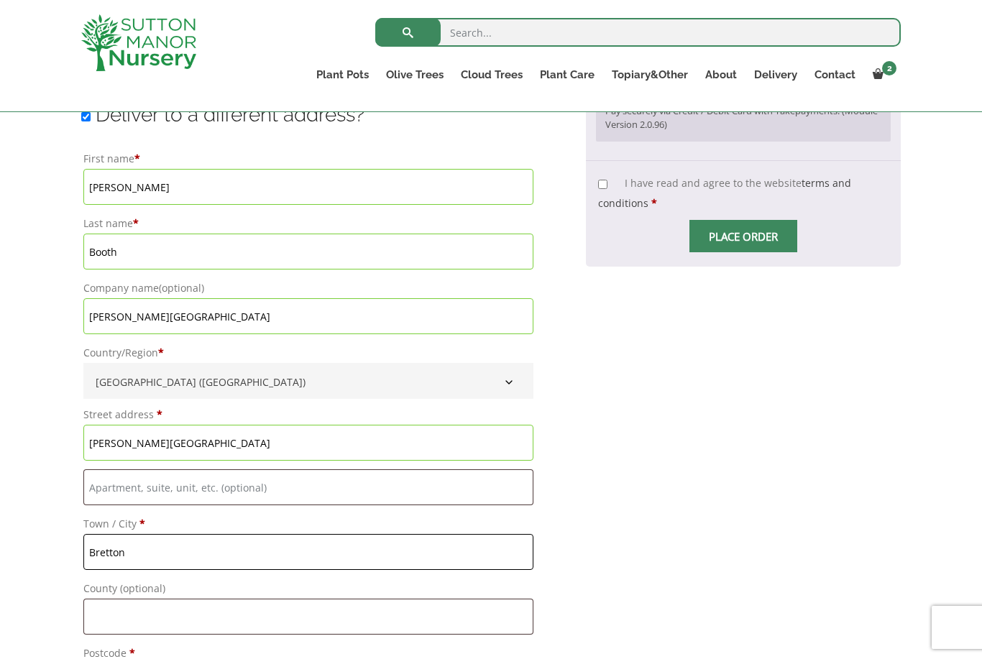
type input "Bretton"
click at [110, 613] on input "County (optional)" at bounding box center [308, 617] width 450 height 36
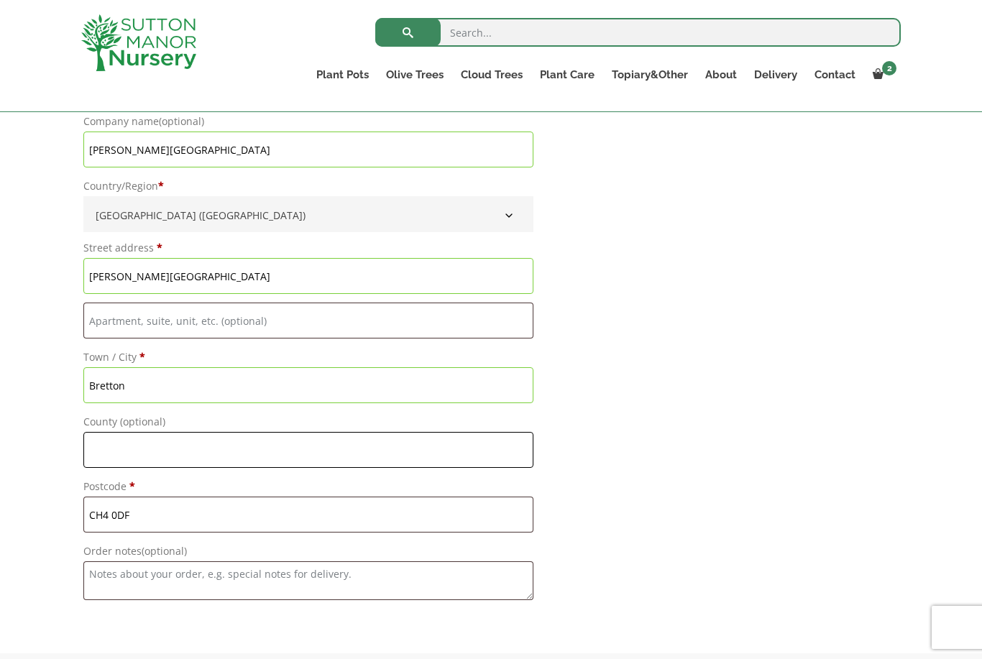
scroll to position [1384, 0]
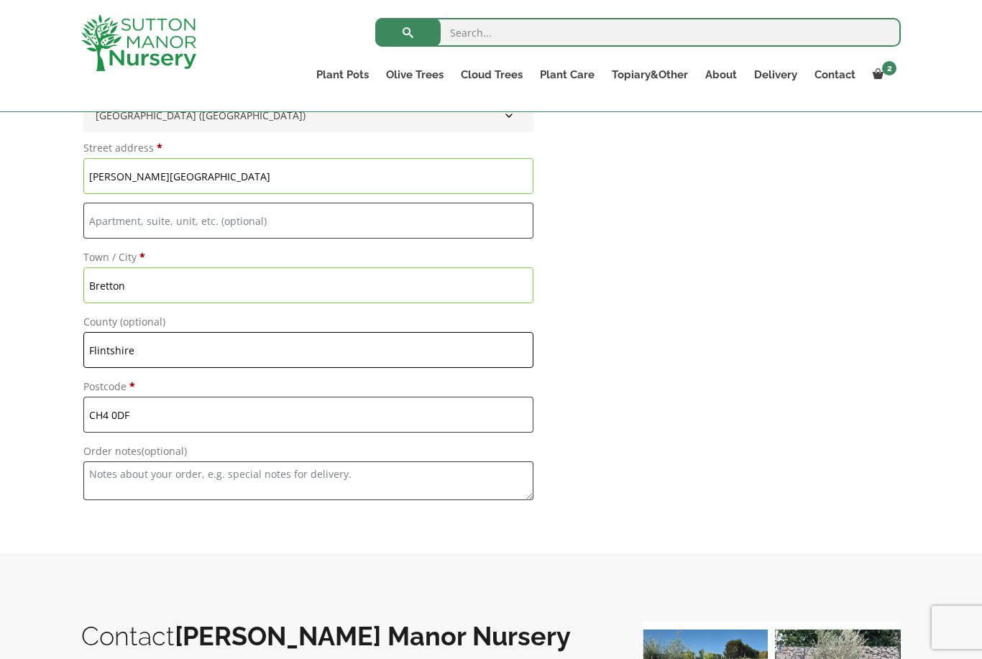
type input "Flintshire"
click at [113, 482] on textarea "Order notes (optional)" at bounding box center [308, 480] width 450 height 39
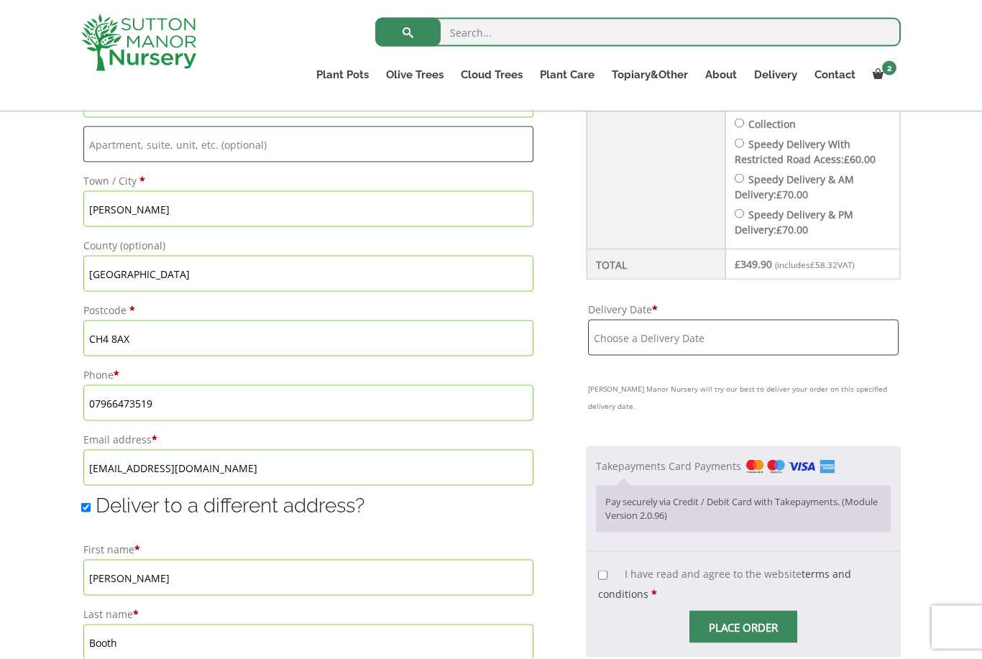
scroll to position [727, 0]
click at [643, 340] on input "Delivery Date *" at bounding box center [743, 337] width 311 height 36
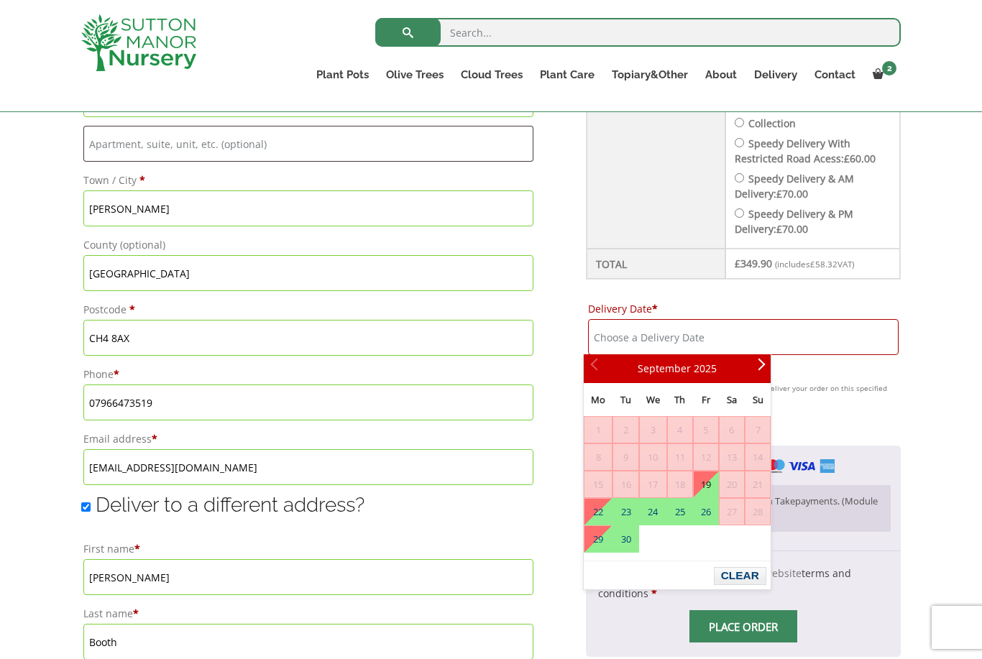
click at [714, 486] on link "19" at bounding box center [706, 485] width 24 height 26
type input "[DATE]"
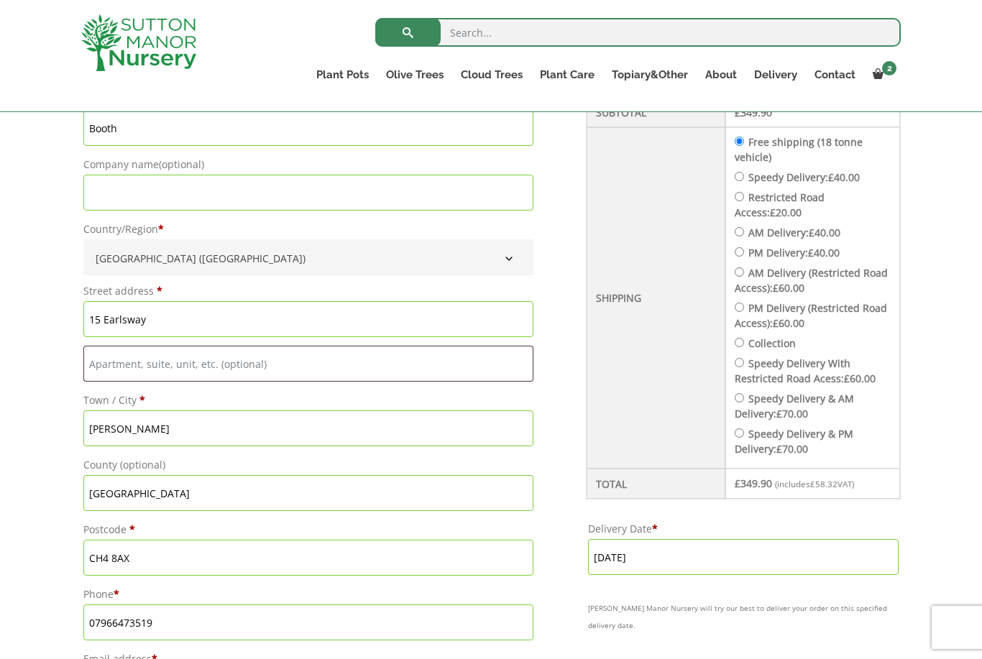
scroll to position [505, 0]
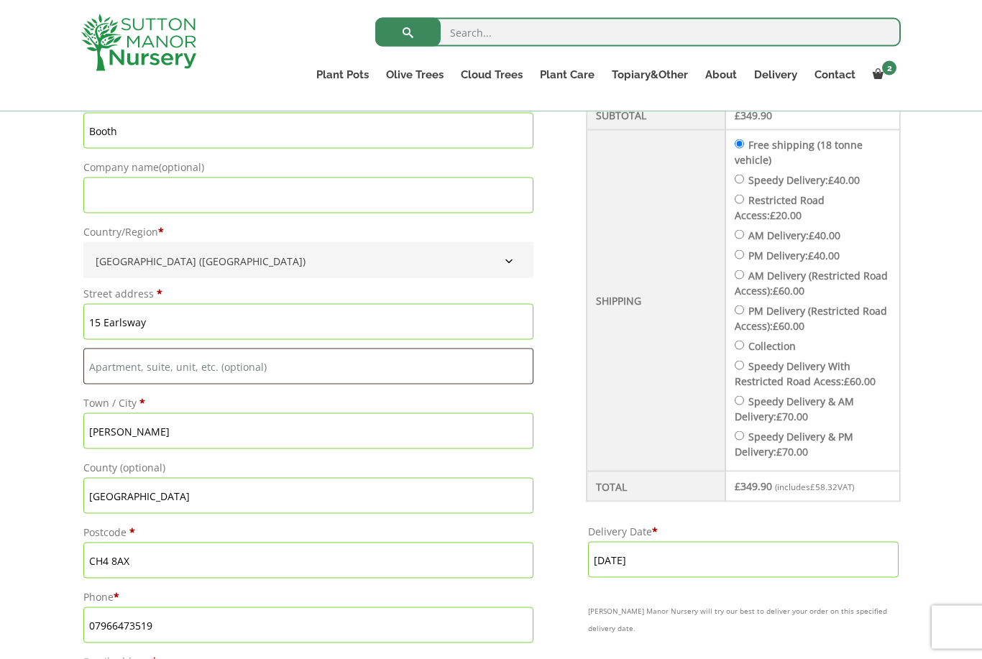
click at [741, 183] on input "Speedy Delivery: £ 40.00" at bounding box center [739, 179] width 9 height 9
radio input "true"
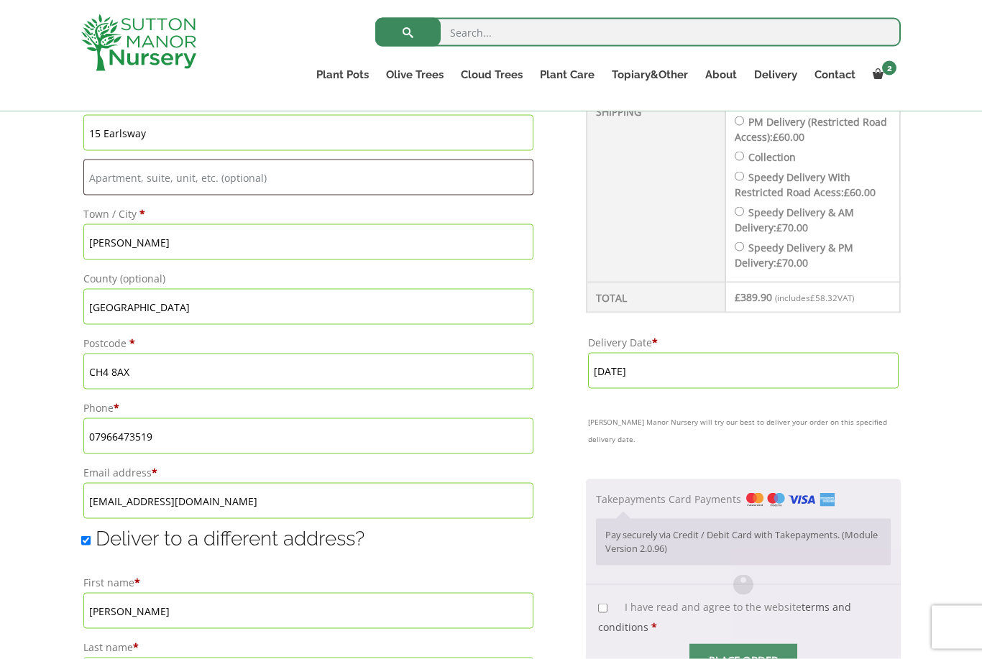
scroll to position [694, 0]
click at [699, 369] on input "[DATE]" at bounding box center [743, 370] width 311 height 36
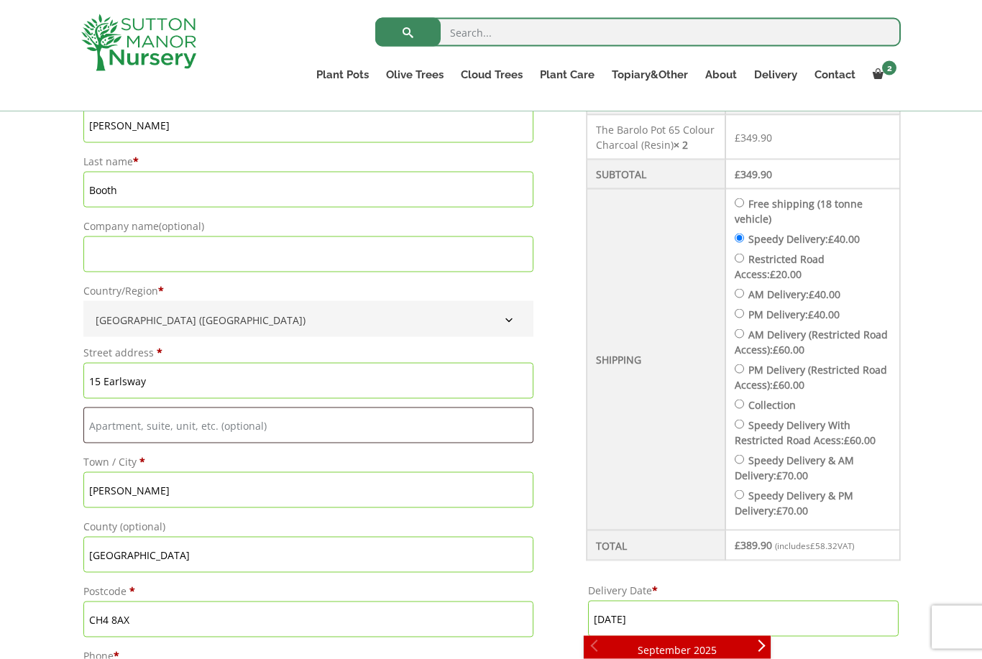
scroll to position [433, 0]
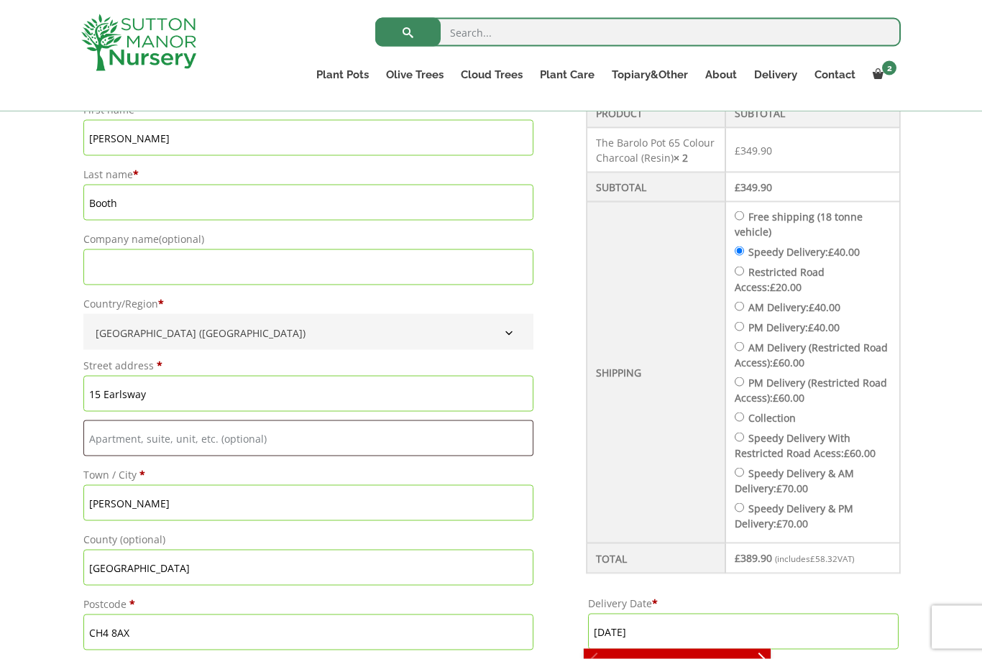
click at [750, 249] on label "Speedy Delivery: £ 40.00" at bounding box center [803, 252] width 111 height 14
click at [744, 249] on input "Speedy Delivery: £ 40.00" at bounding box center [739, 251] width 9 height 9
click at [740, 254] on input "Speedy Delivery: £ 40.00" at bounding box center [739, 250] width 9 height 9
click at [750, 220] on label "Free shipping (18 tonne vehicle)" at bounding box center [799, 223] width 128 height 29
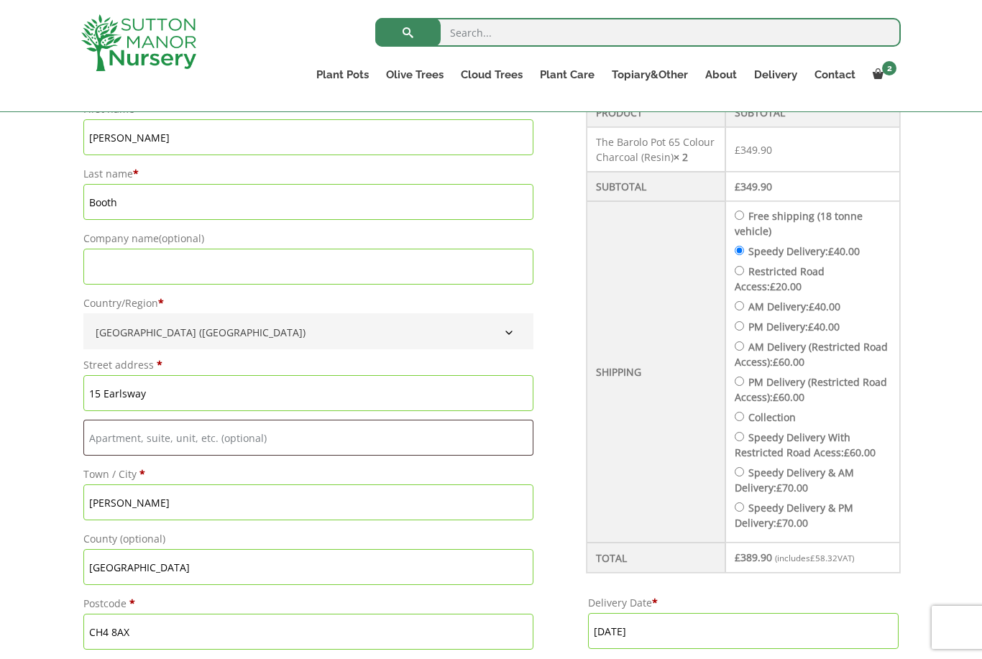
click at [744, 220] on input "Free shipping (18 tonne vehicle)" at bounding box center [739, 215] width 9 height 9
radio input "true"
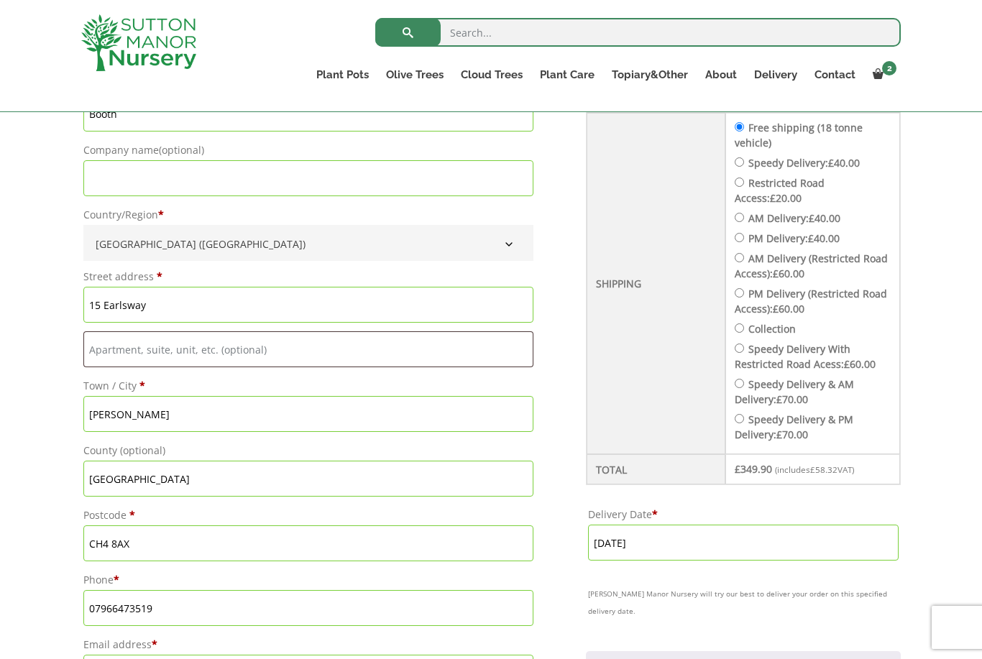
scroll to position [521, 0]
click at [760, 245] on label "PM Delivery: £ 40.00" at bounding box center [793, 239] width 91 height 14
click at [744, 243] on input "PM Delivery: £ 40.00" at bounding box center [739, 238] width 9 height 9
radio input "true"
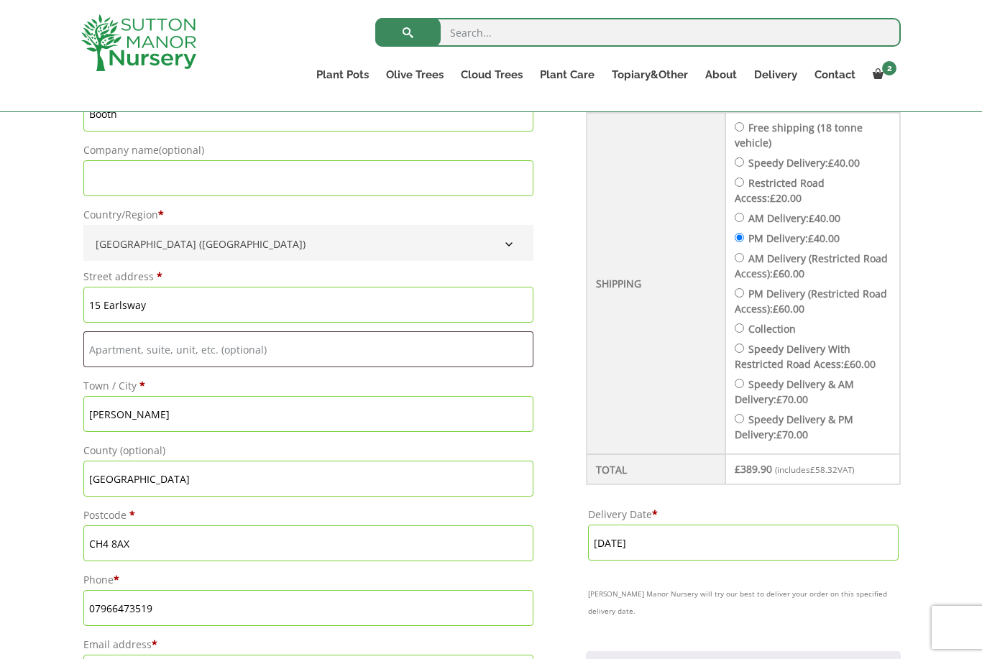
click at [744, 186] on input "Restricted Road Access: £ 20.00" at bounding box center [739, 182] width 9 height 9
radio input "true"
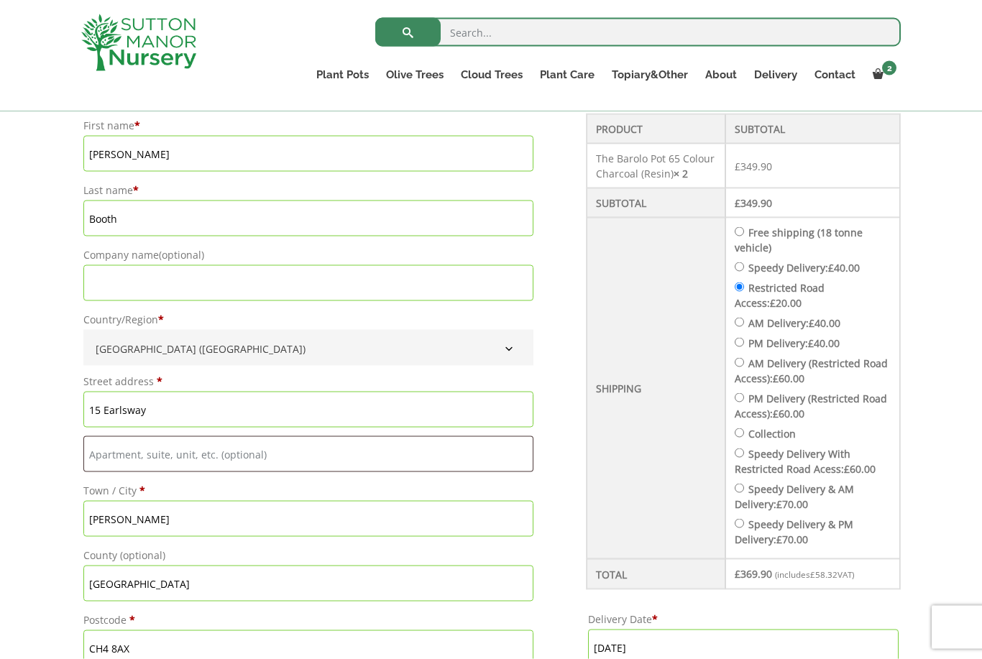
scroll to position [418, 0]
click at [745, 323] on div "Checkout" at bounding box center [743, 351] width 313 height 475
click at [740, 326] on input "AM Delivery: £ 40.00" at bounding box center [739, 321] width 9 height 9
radio input "true"
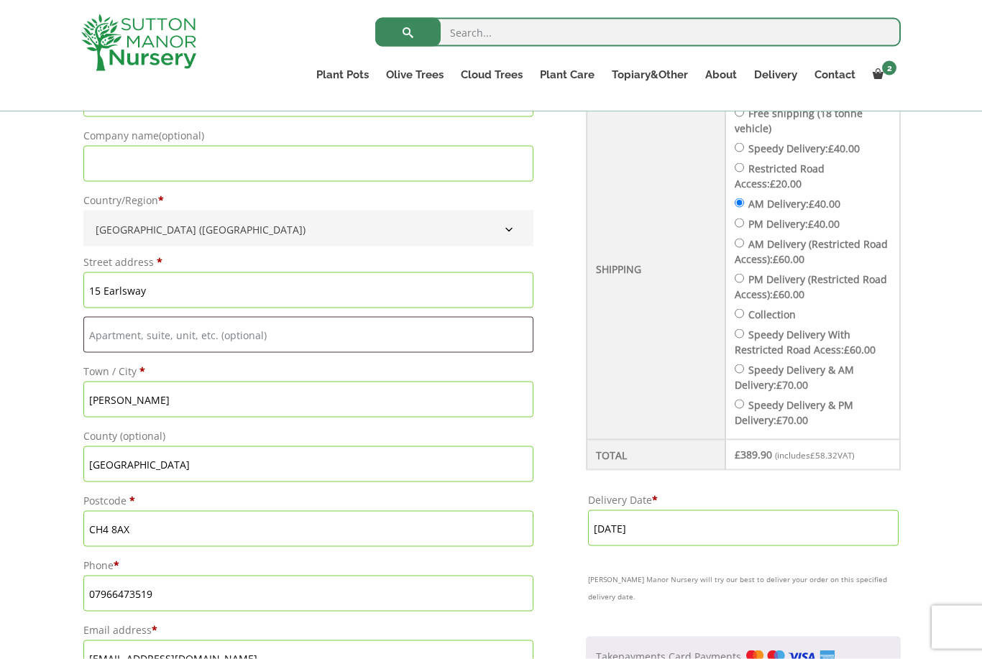
scroll to position [563, 0]
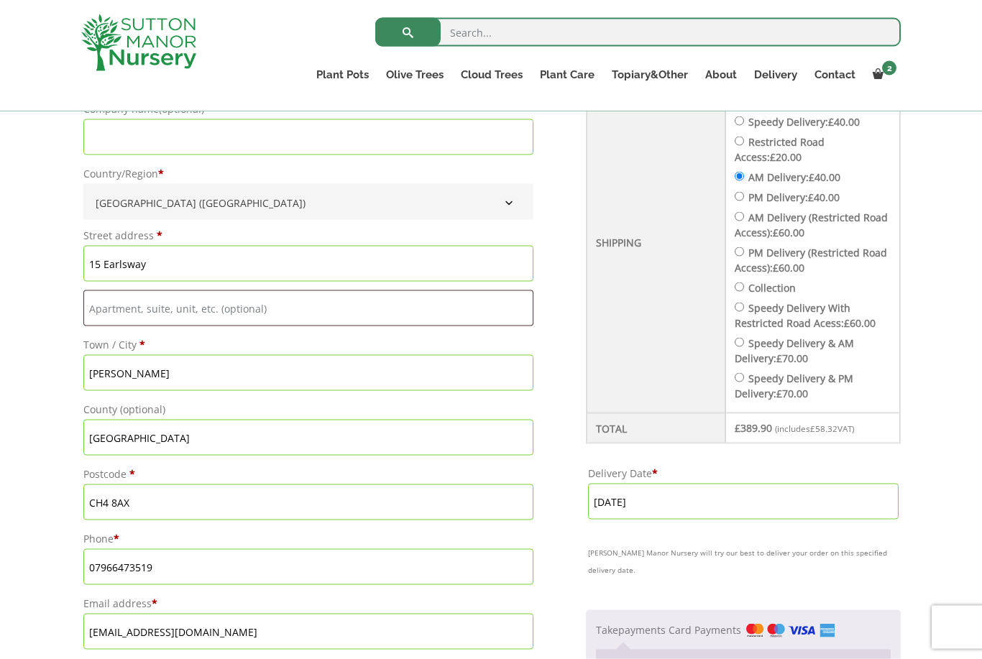
click at [712, 505] on input "[DATE]" at bounding box center [743, 502] width 311 height 36
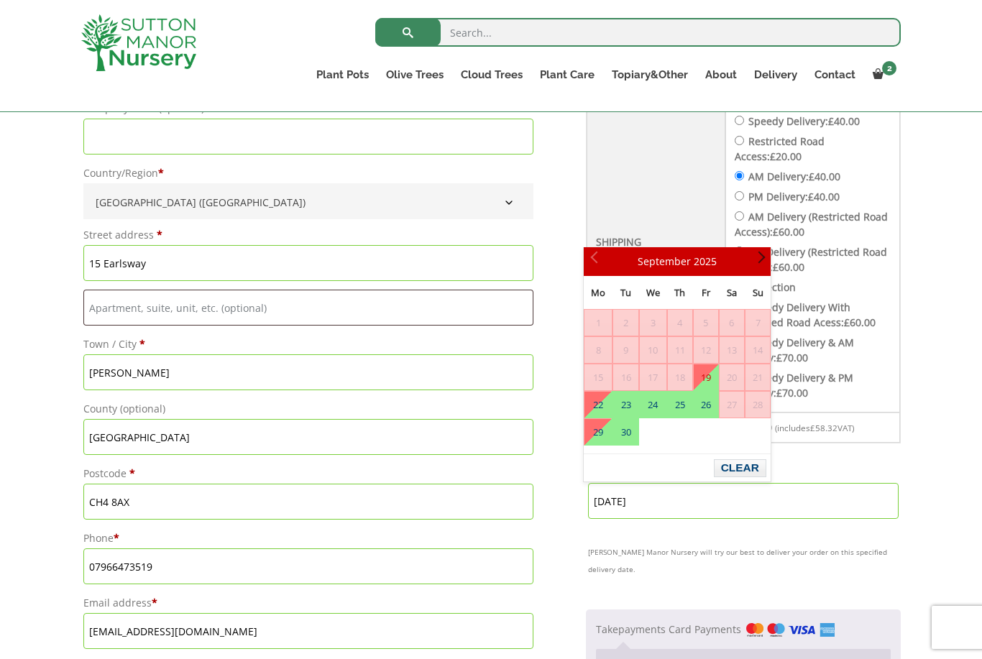
click at [758, 267] on span "Next" at bounding box center [759, 262] width 12 height 12
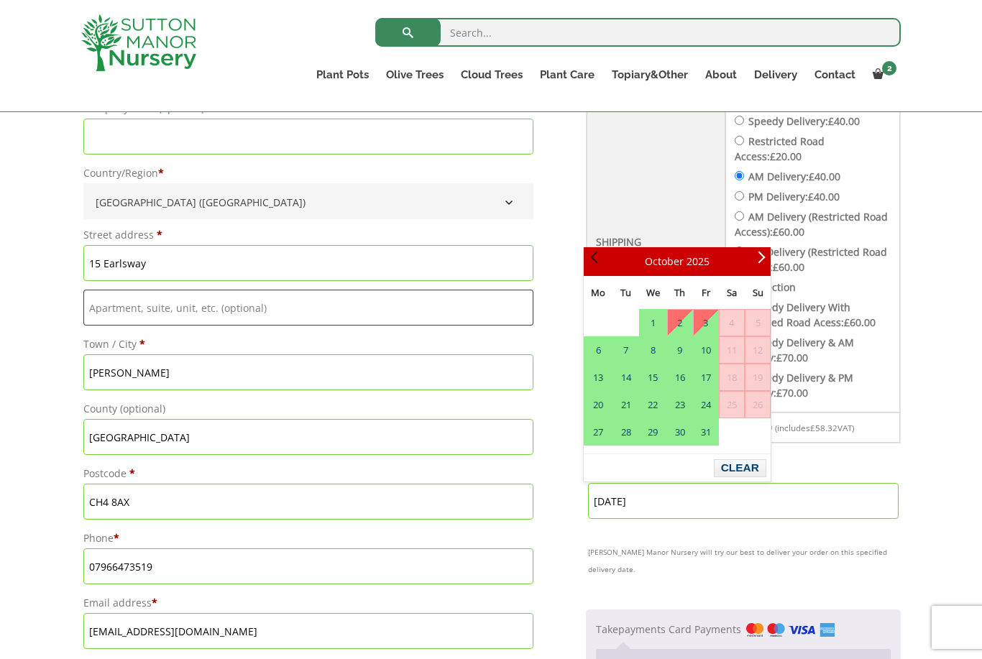
click at [602, 254] on link "Prev" at bounding box center [596, 261] width 24 height 24
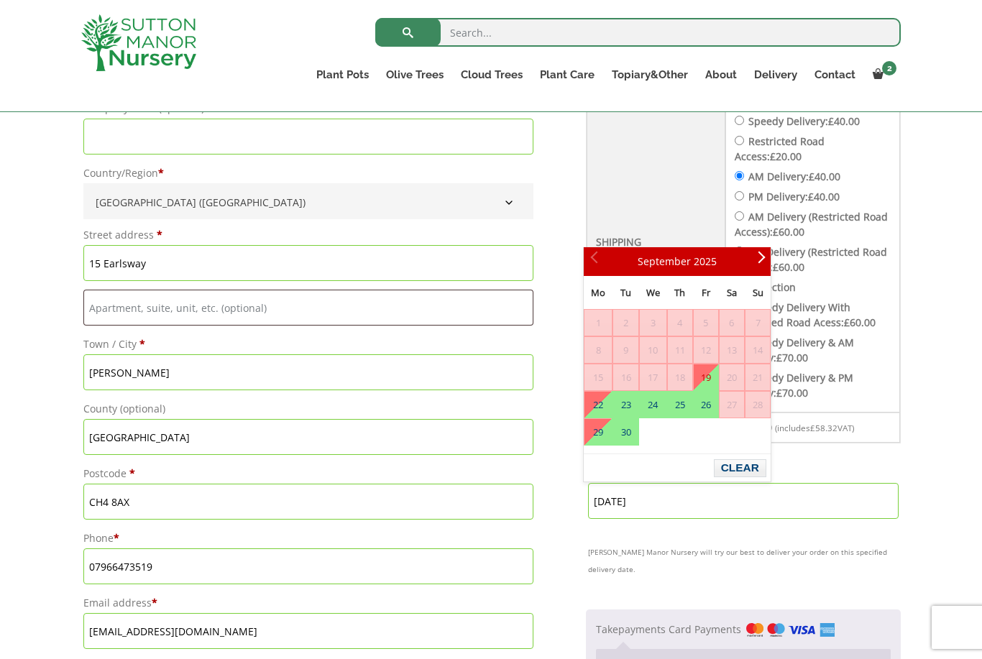
click at [699, 377] on link "19" at bounding box center [706, 377] width 24 height 26
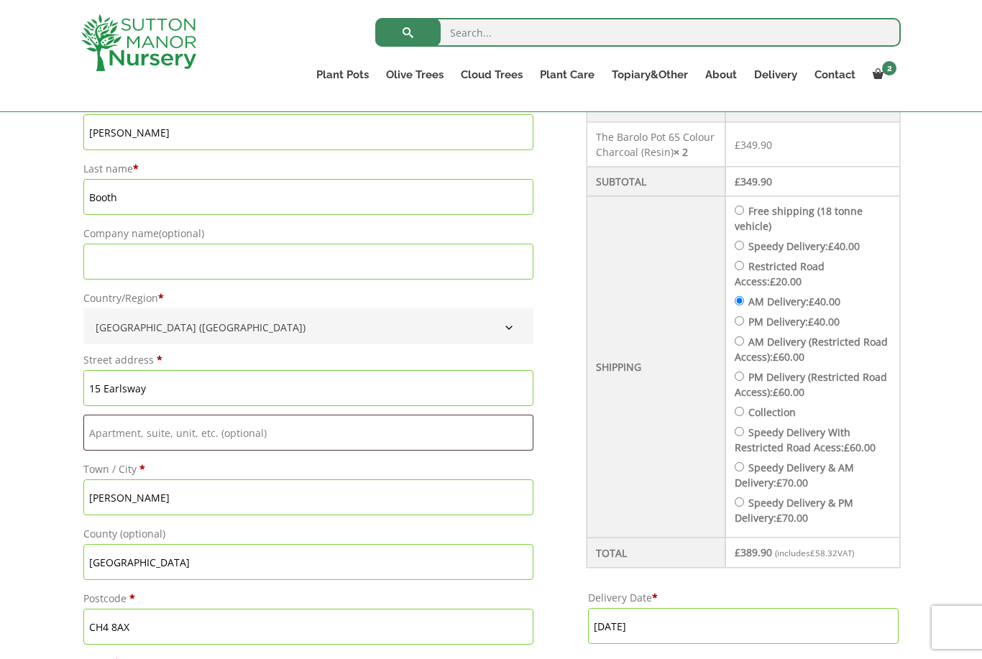
scroll to position [436, 0]
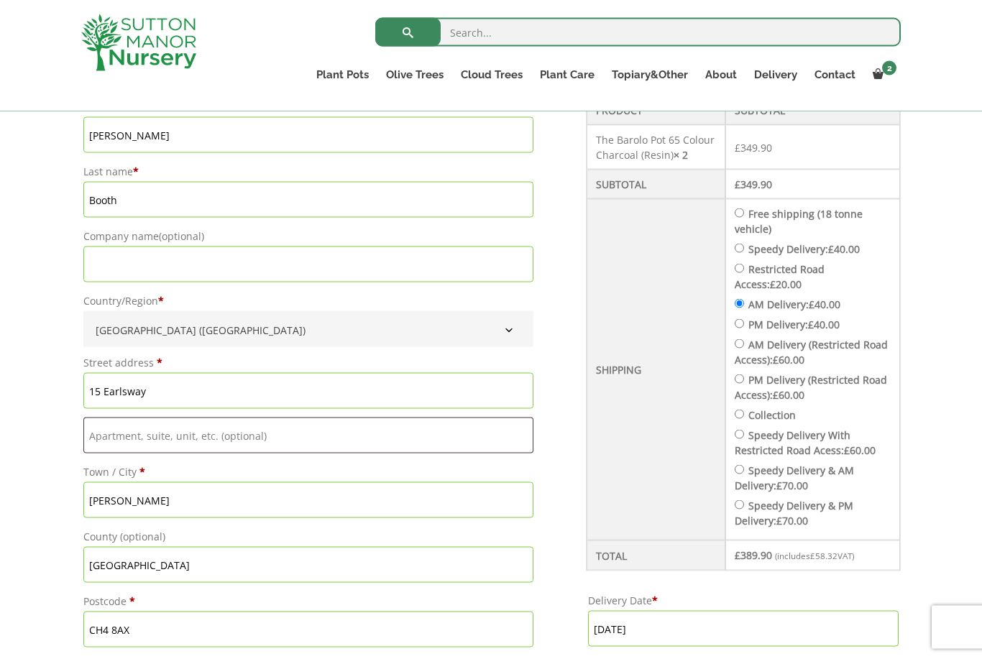
click at [737, 213] on input "Free shipping (18 tonne vehicle)" at bounding box center [739, 212] width 9 height 9
radio input "true"
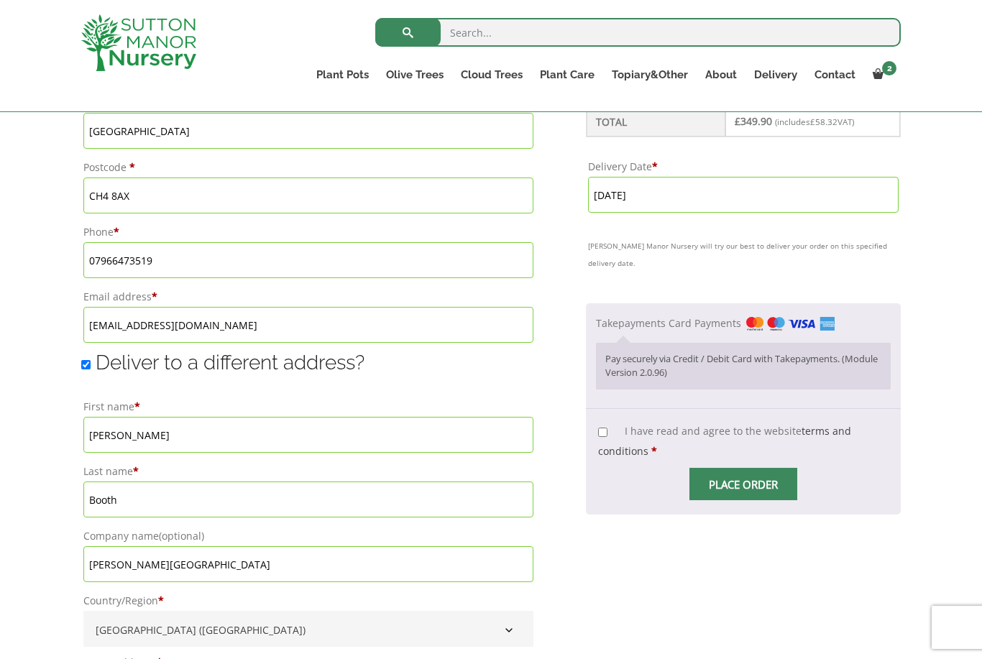
scroll to position [835, 0]
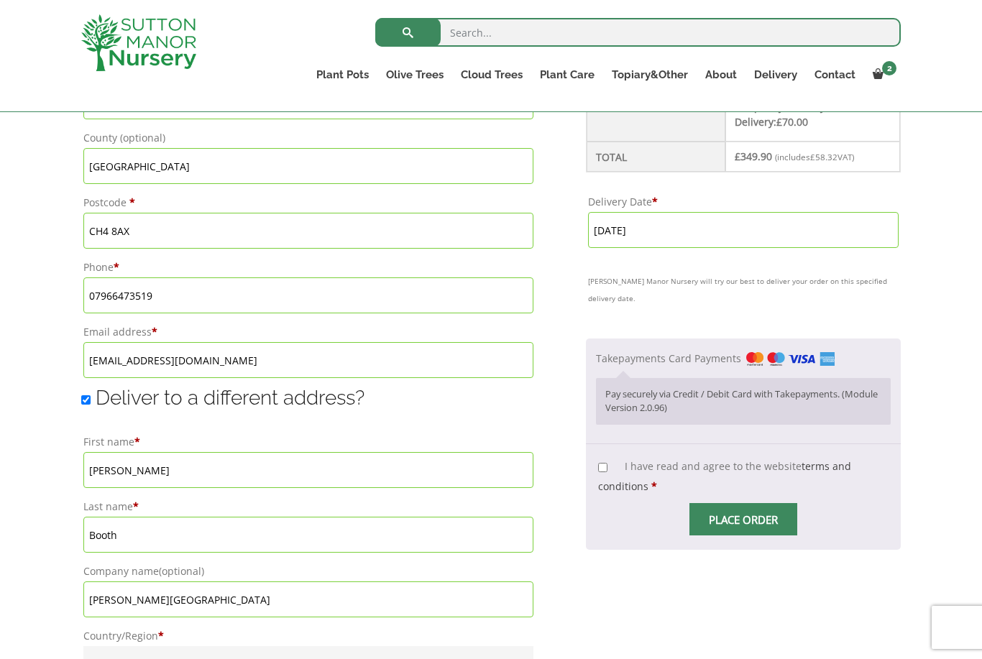
click at [632, 203] on label "Delivery Date *" at bounding box center [743, 202] width 311 height 20
click at [632, 212] on input "[DATE]" at bounding box center [743, 230] width 311 height 36
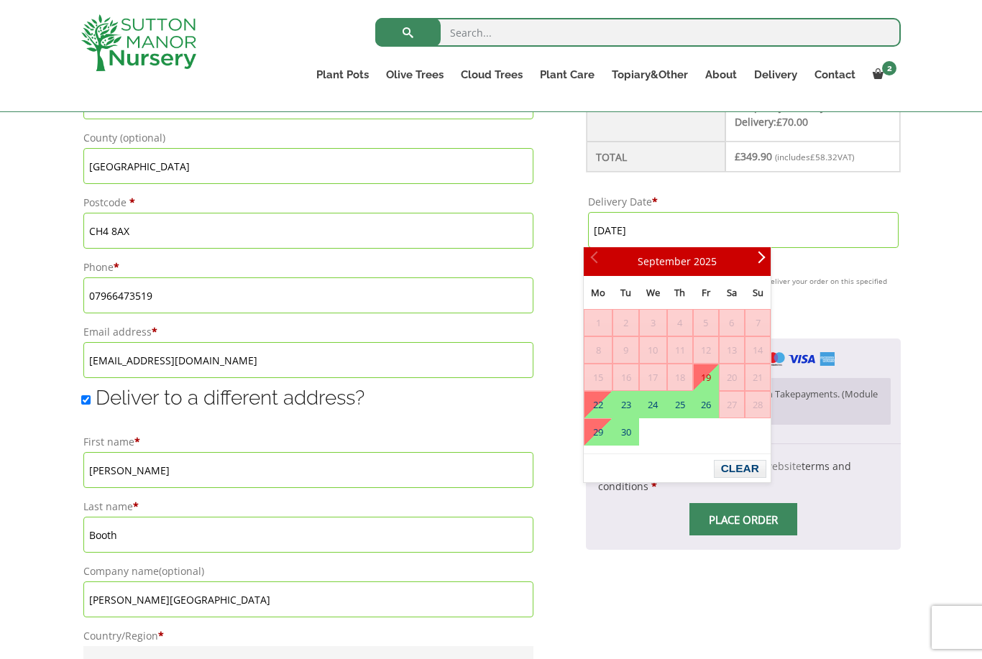
click at [712, 378] on link "19" at bounding box center [706, 377] width 24 height 26
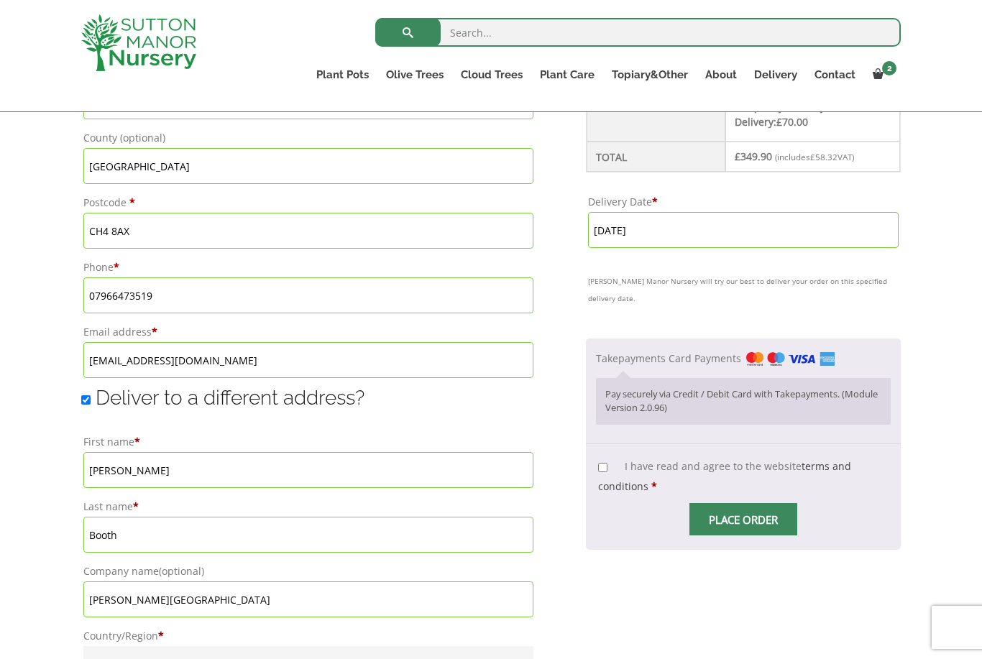
click at [964, 236] on div "Have a coupon? Click here to enter your code Apply coupon Billing details First…" at bounding box center [491, 335] width 982 height 1537
click at [598, 463] on input "I have read and agree to the website terms and conditions *" at bounding box center [602, 467] width 9 height 9
checkbox input "true"
click at [759, 503] on input "Place order" at bounding box center [743, 519] width 108 height 32
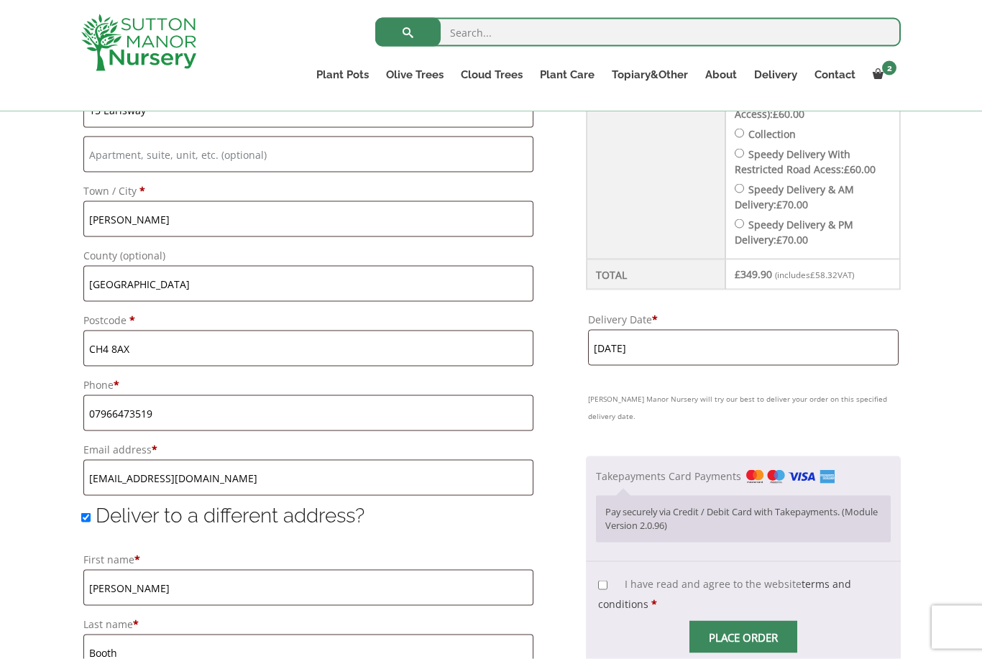
click at [708, 356] on input "[DATE]" at bounding box center [743, 348] width 311 height 36
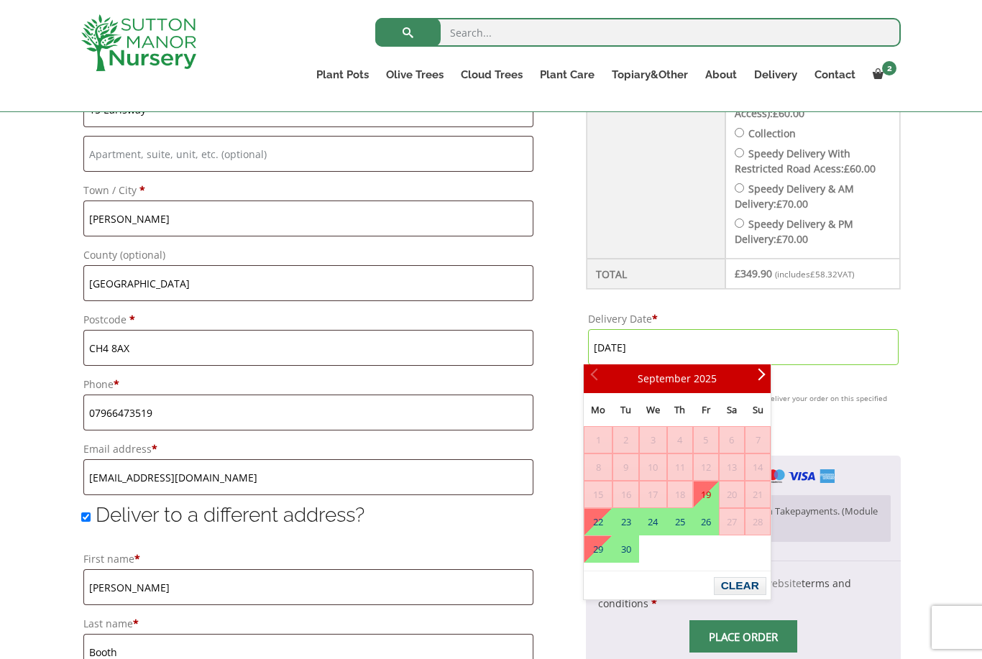
click at [743, 578] on button "Clear" at bounding box center [740, 586] width 52 height 18
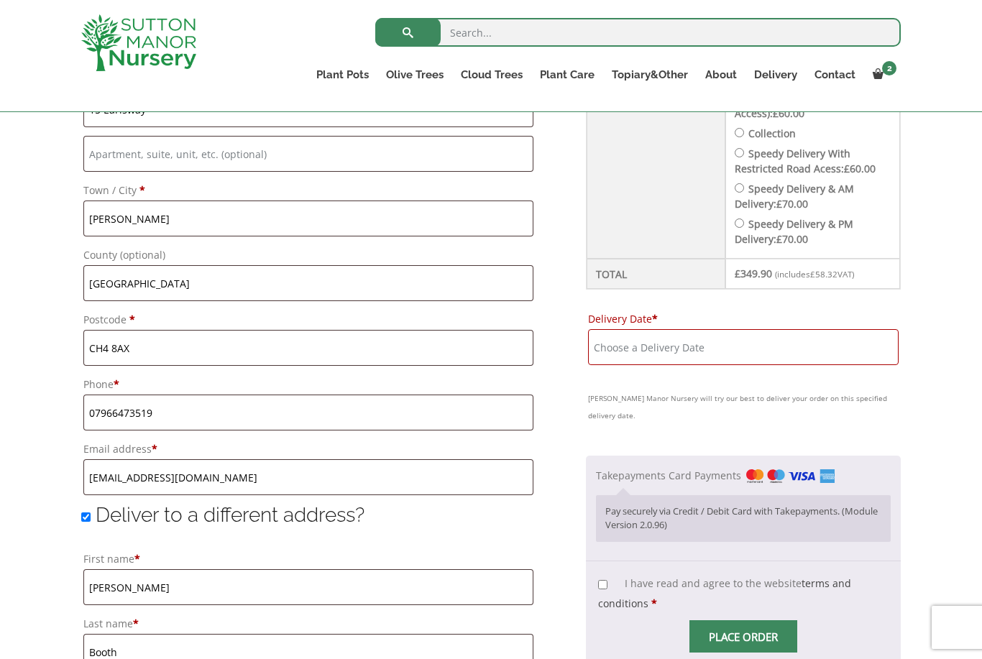
click at [599, 580] on input "I have read and agree to the website terms and conditions *" at bounding box center [602, 584] width 9 height 9
checkbox input "true"
click at [724, 620] on input "Place order" at bounding box center [743, 636] width 108 height 32
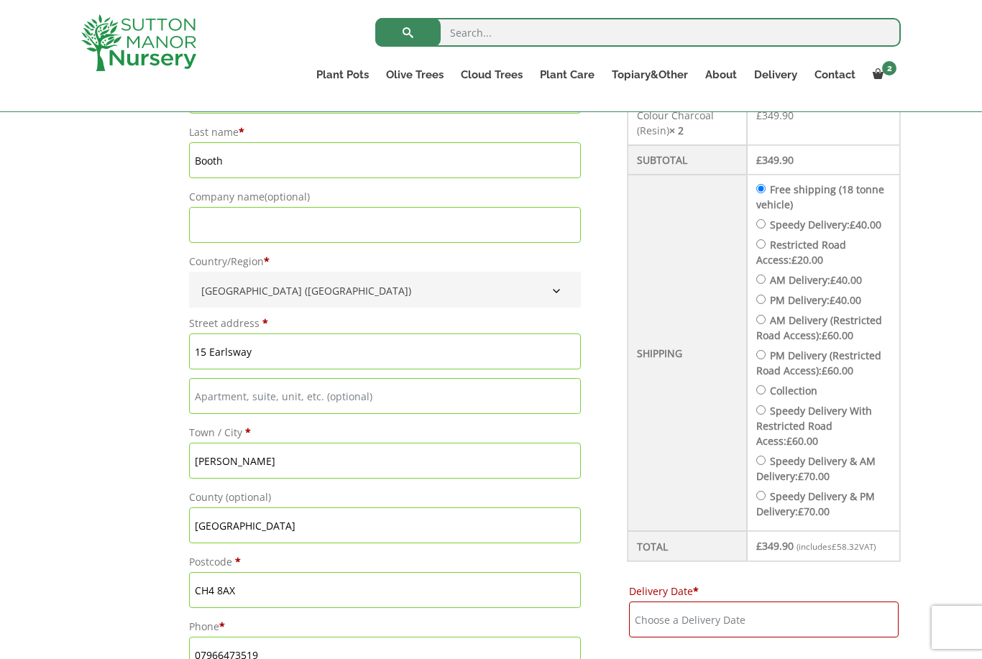
scroll to position [471, 0]
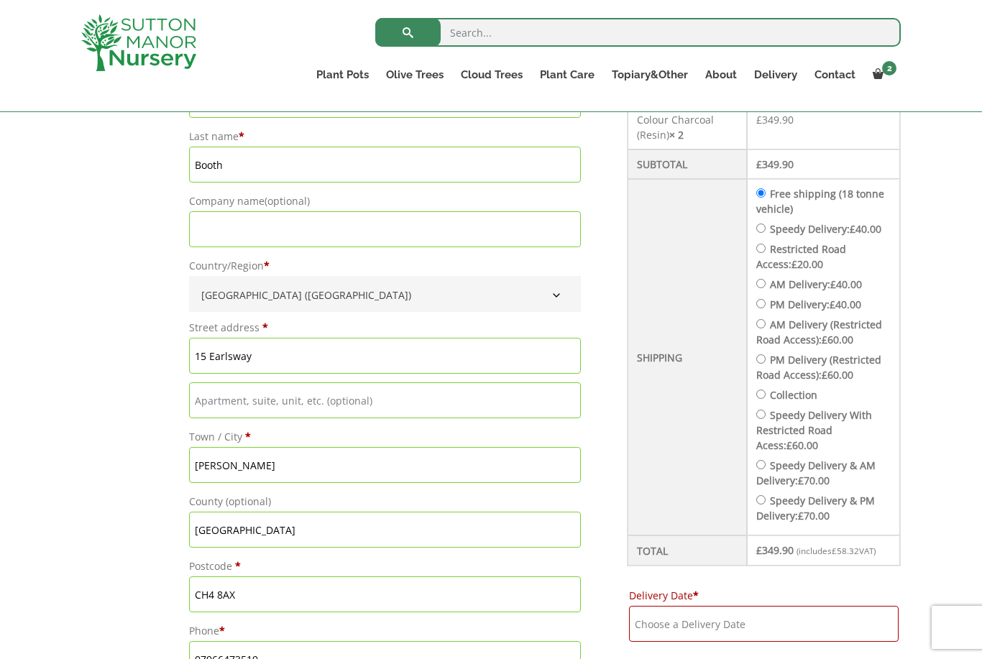
click at [762, 231] on input "Speedy Delivery: £ 40.00" at bounding box center [760, 228] width 9 height 9
radio input "true"
click at [659, 621] on input "Delivery Date *" at bounding box center [764, 624] width 270 height 36
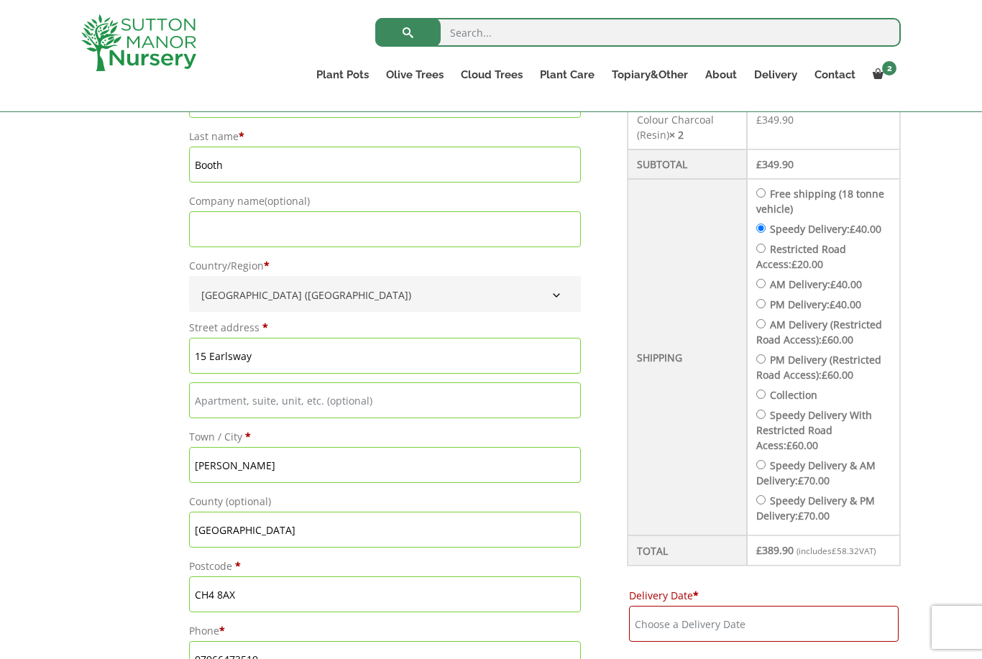
click at [757, 233] on input "Speedy Delivery: £ 40.00" at bounding box center [760, 228] width 9 height 9
click at [753, 194] on td "Free shipping (18 tonne vehicle) Speedy Delivery: £ 40.00 Restricted Road Acces…" at bounding box center [823, 357] width 153 height 357
click at [758, 202] on label "Free shipping (18 tonne vehicle)" at bounding box center [820, 201] width 128 height 29
click at [758, 198] on input "Free shipping (18 tonne vehicle)" at bounding box center [760, 192] width 9 height 9
radio input "true"
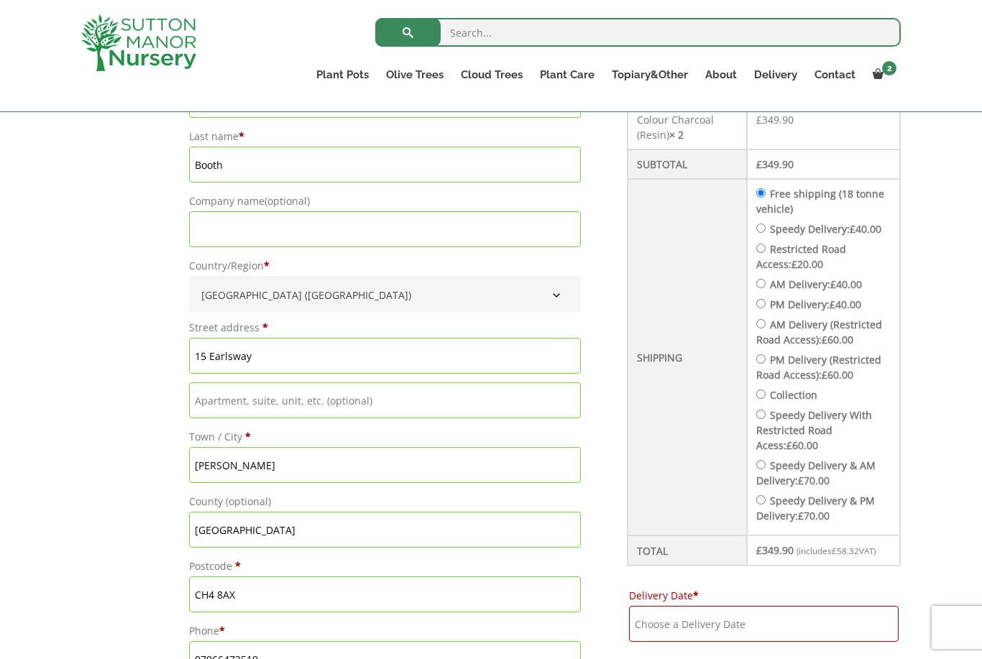
click at [761, 469] on input "Speedy Delivery & AM Delivery: £ 70.00" at bounding box center [760, 464] width 9 height 9
radio input "true"
click at [666, 622] on input "Delivery Date *" at bounding box center [764, 624] width 270 height 36
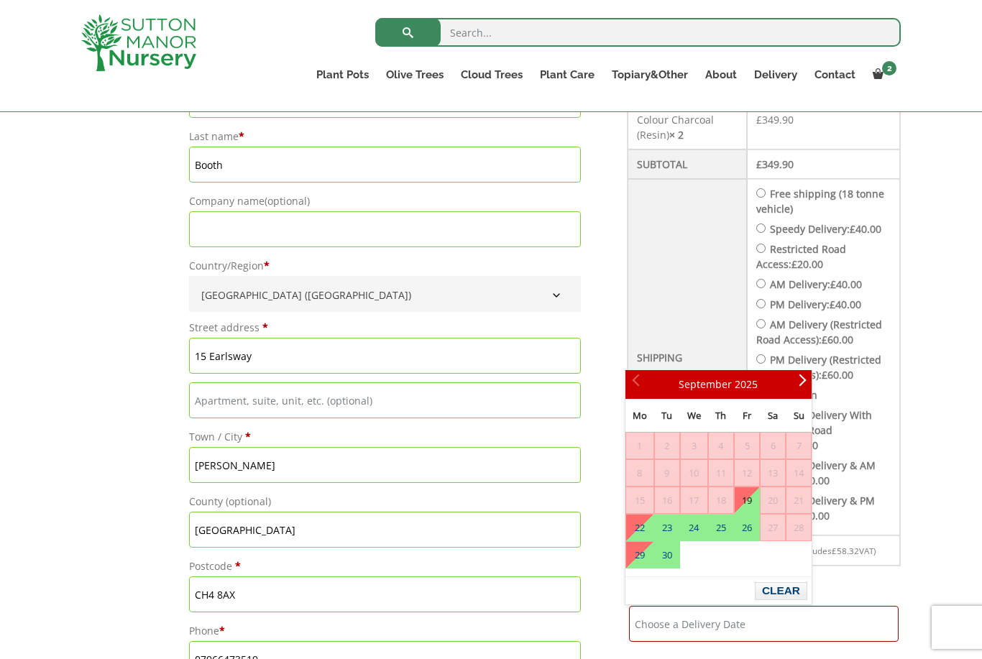
click at [767, 584] on button "Clear" at bounding box center [781, 591] width 52 height 18
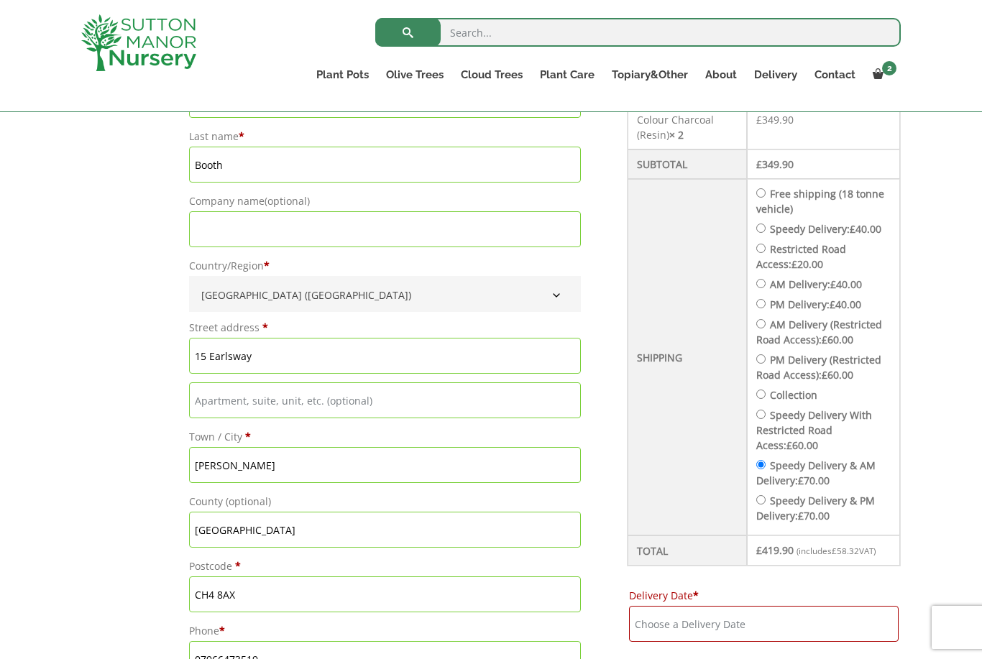
click at [764, 188] on li "Free shipping (18 tonne vehicle)" at bounding box center [823, 201] width 134 height 30
click at [766, 195] on input "Free shipping (18 tonne vehicle)" at bounding box center [760, 192] width 9 height 9
radio input "true"
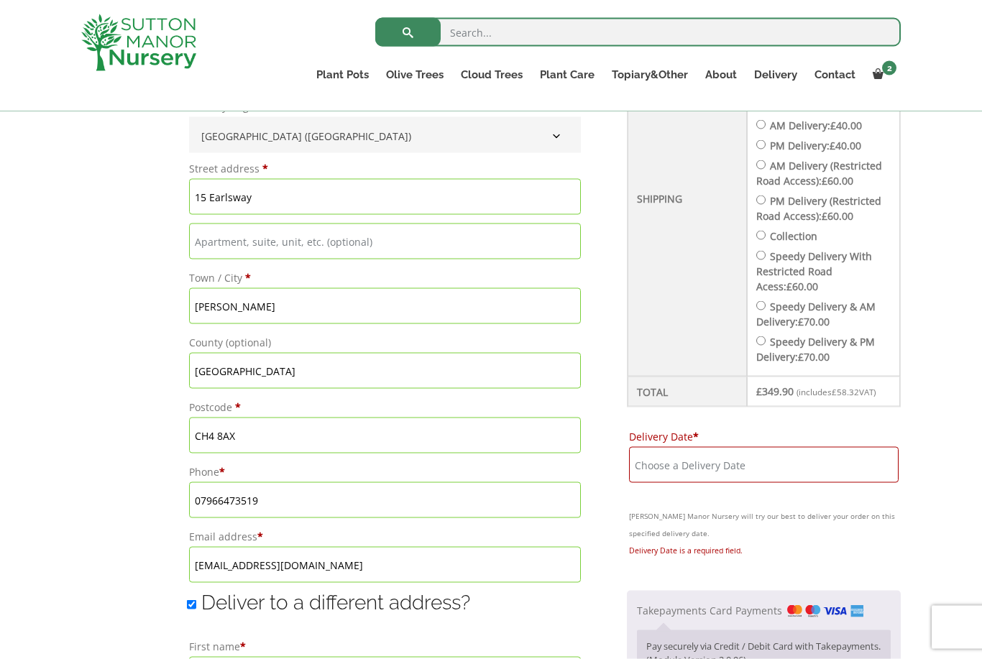
scroll to position [663, 0]
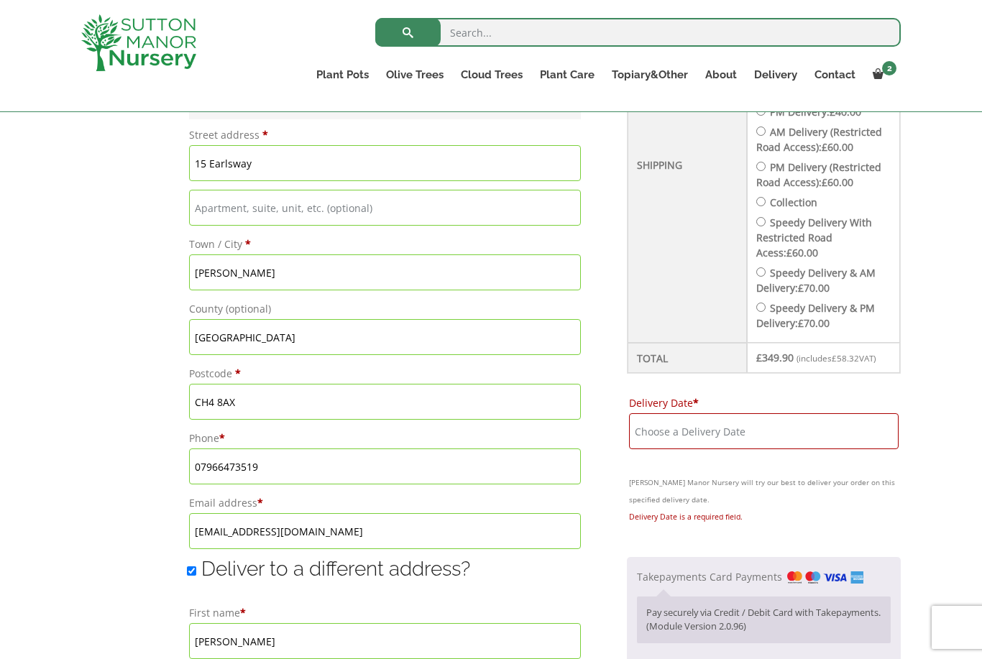
click at [689, 429] on input "Delivery Date *" at bounding box center [764, 431] width 270 height 36
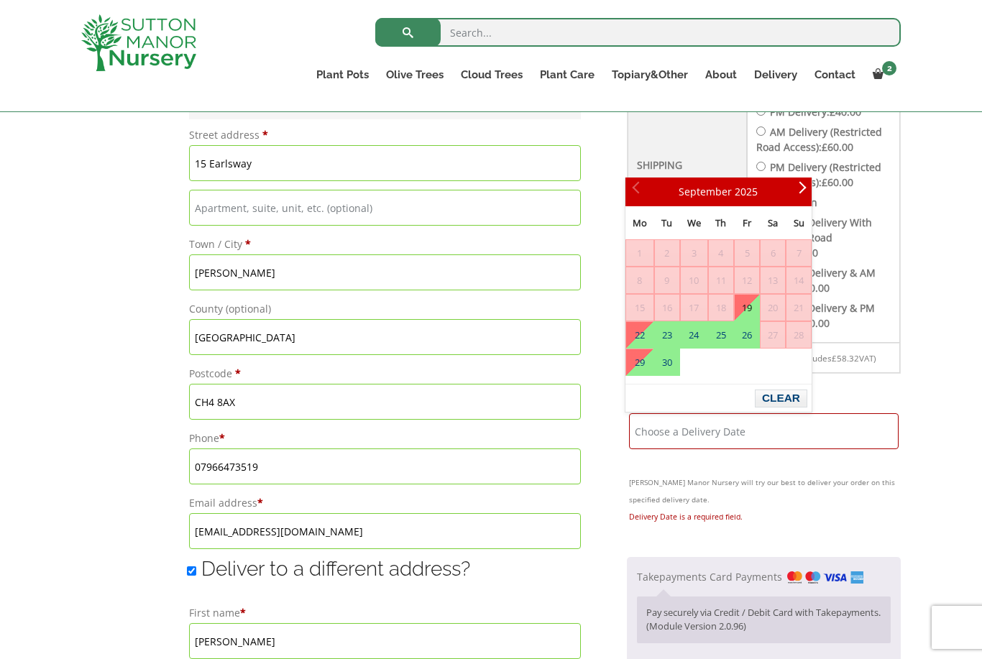
click at [748, 308] on link "19" at bounding box center [747, 308] width 24 height 26
type input "[DATE]"
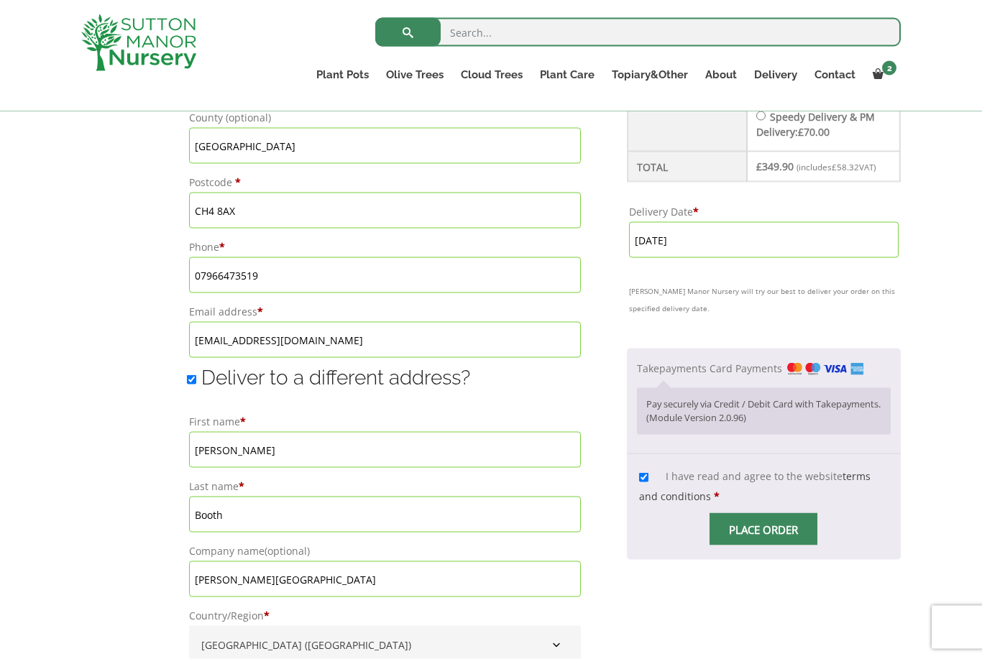
scroll to position [858, 0]
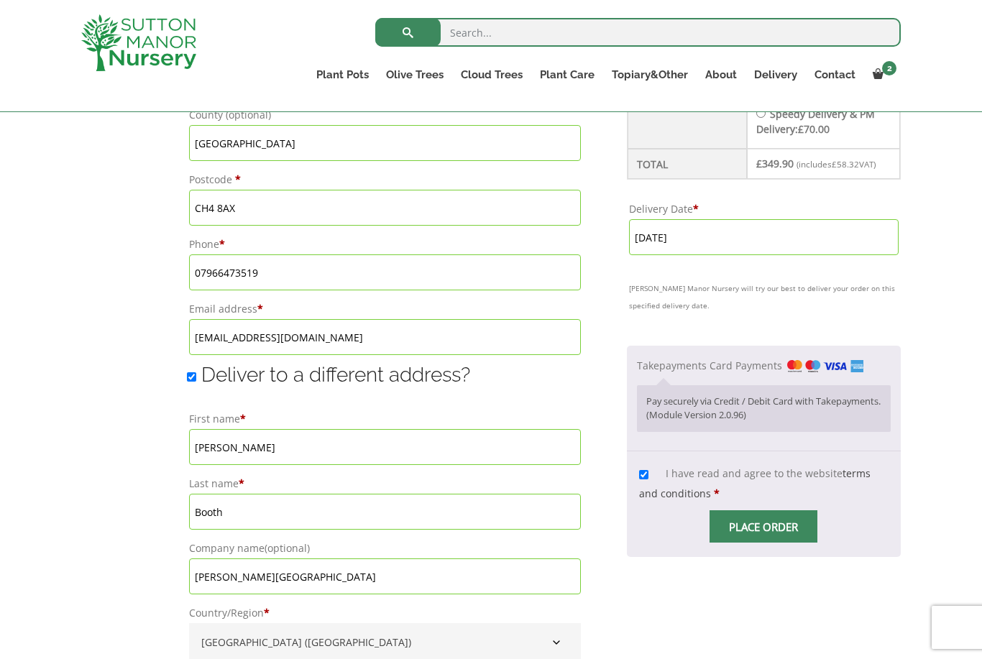
click at [752, 524] on input "Place order" at bounding box center [763, 526] width 108 height 32
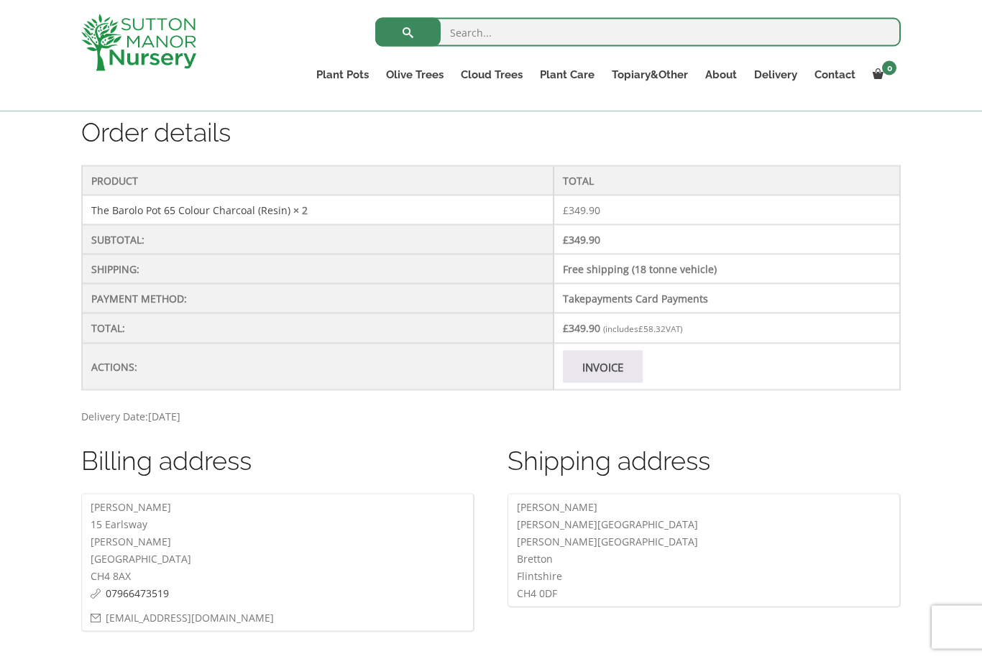
scroll to position [409, 0]
click at [596, 362] on link "Invoice" at bounding box center [603, 366] width 80 height 32
